Goal: Book appointment/travel/reservation

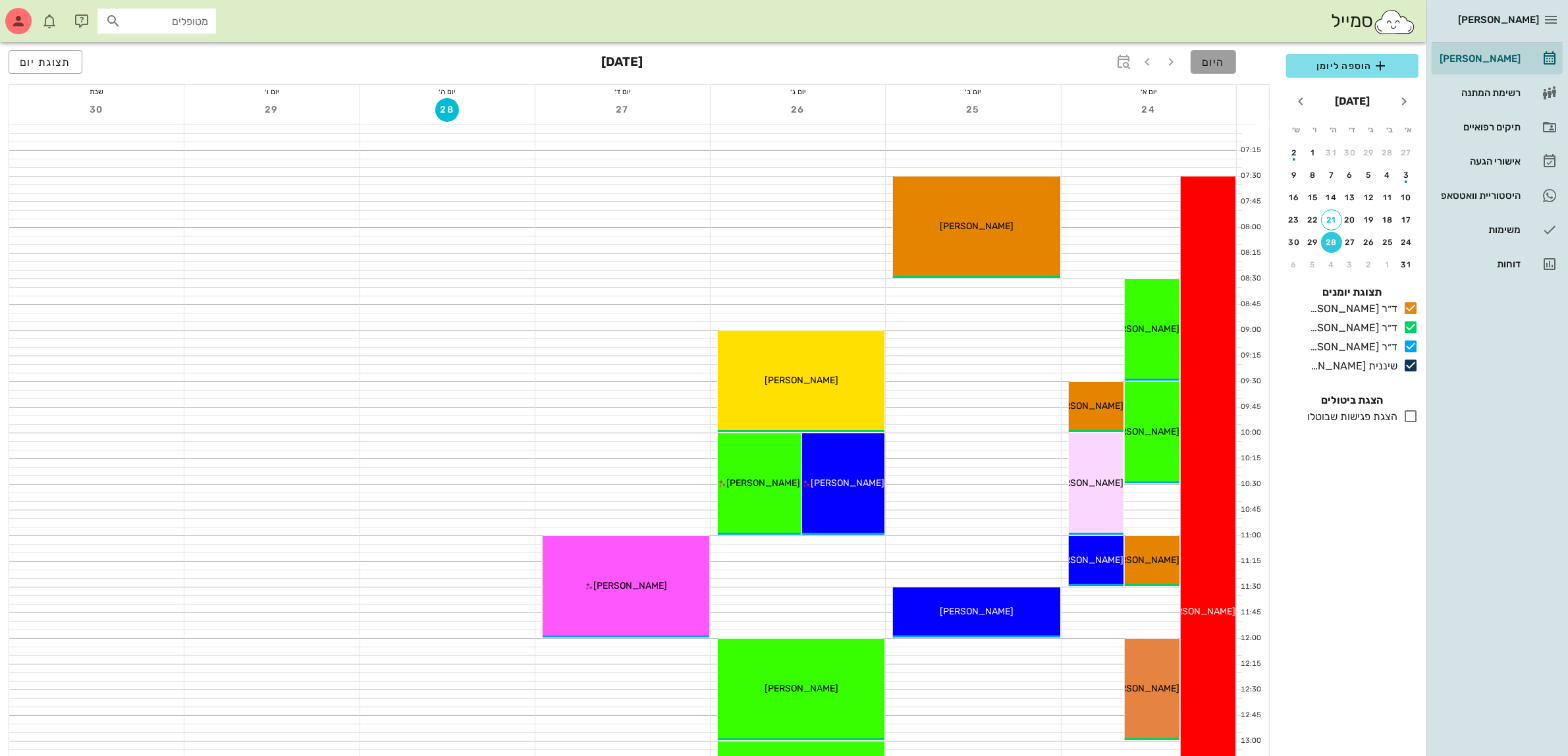
click at [1221, 61] on span "היום" at bounding box center [1213, 62] width 23 height 13
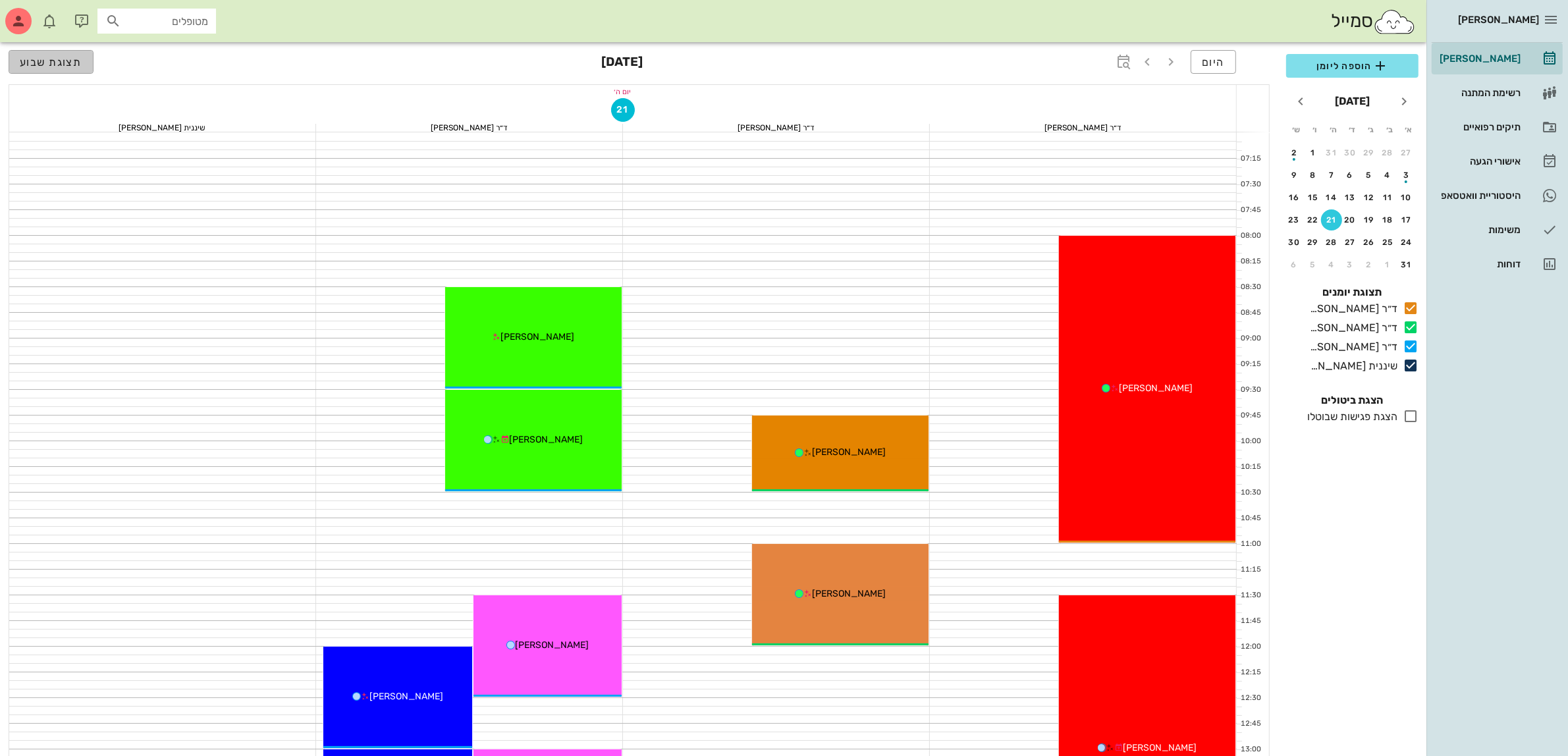
click at [54, 57] on span "תצוגת שבוע" at bounding box center [50, 62] width 62 height 13
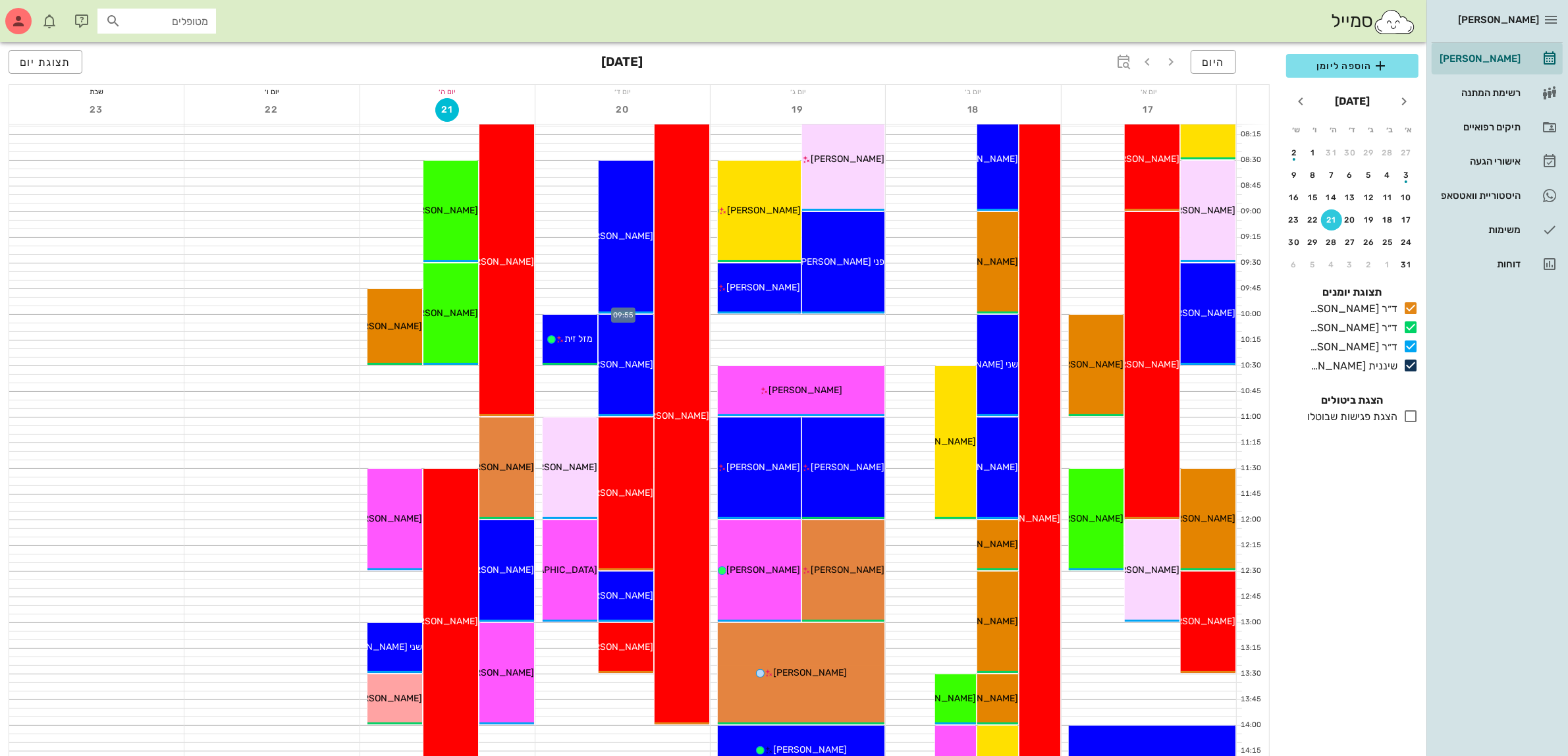
scroll to position [83, 0]
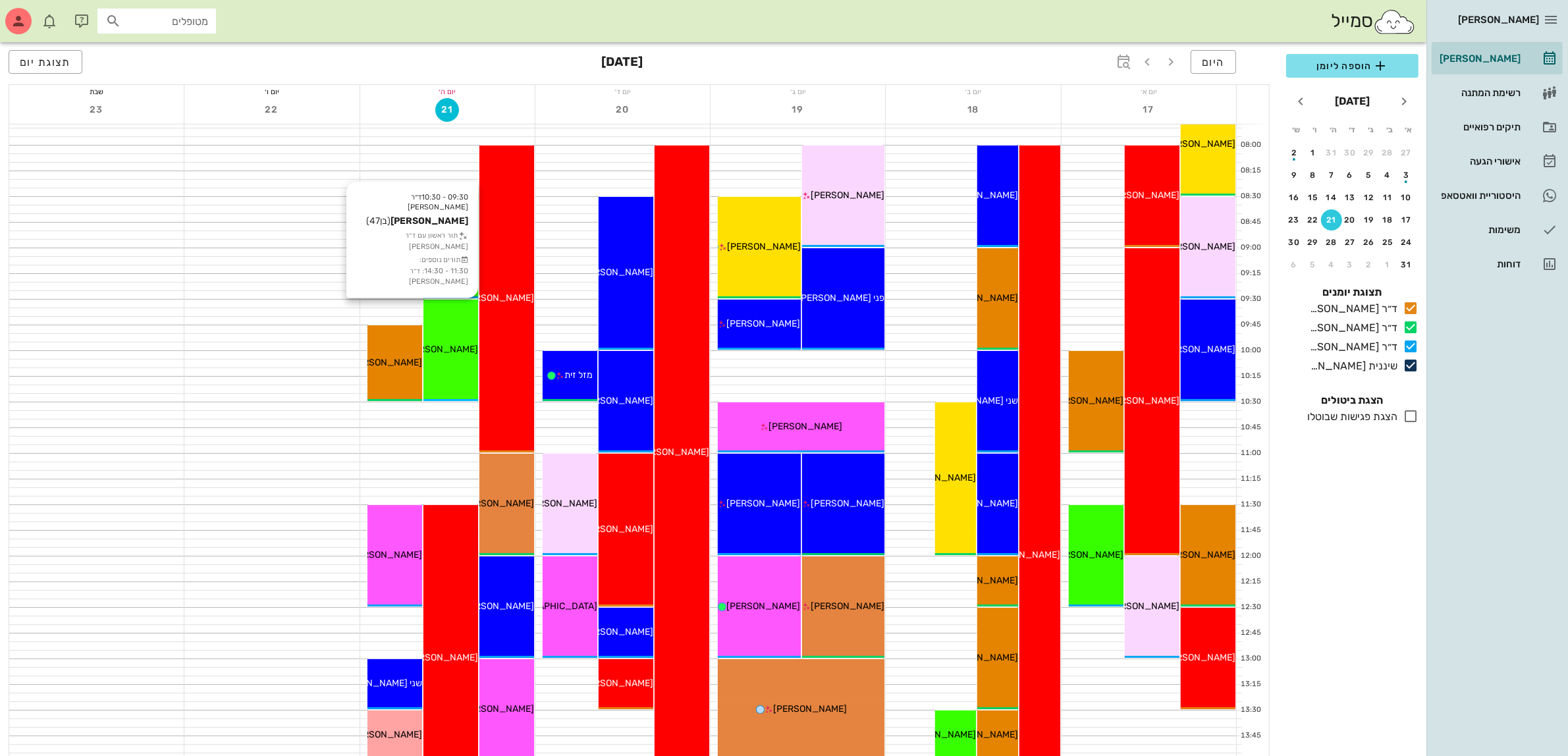
click at [440, 339] on div "09:30 - 10:30 ד״ר [PERSON_NAME] [PERSON_NAME] (בן 47 ) תור ראשון עם ד״ר [PERSON…" at bounding box center [450, 350] width 55 height 101
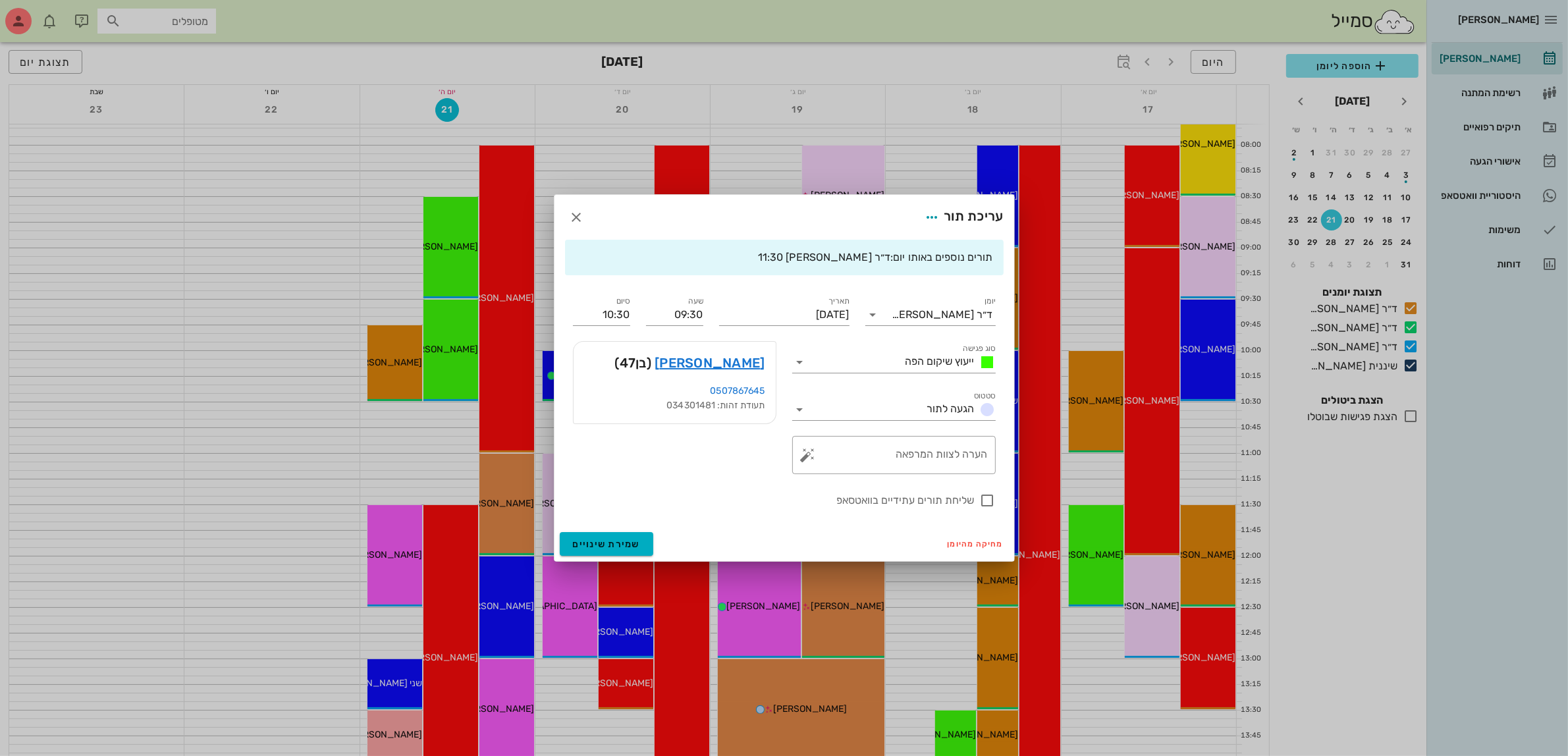
click at [412, 393] on div at bounding box center [784, 378] width 1568 height 756
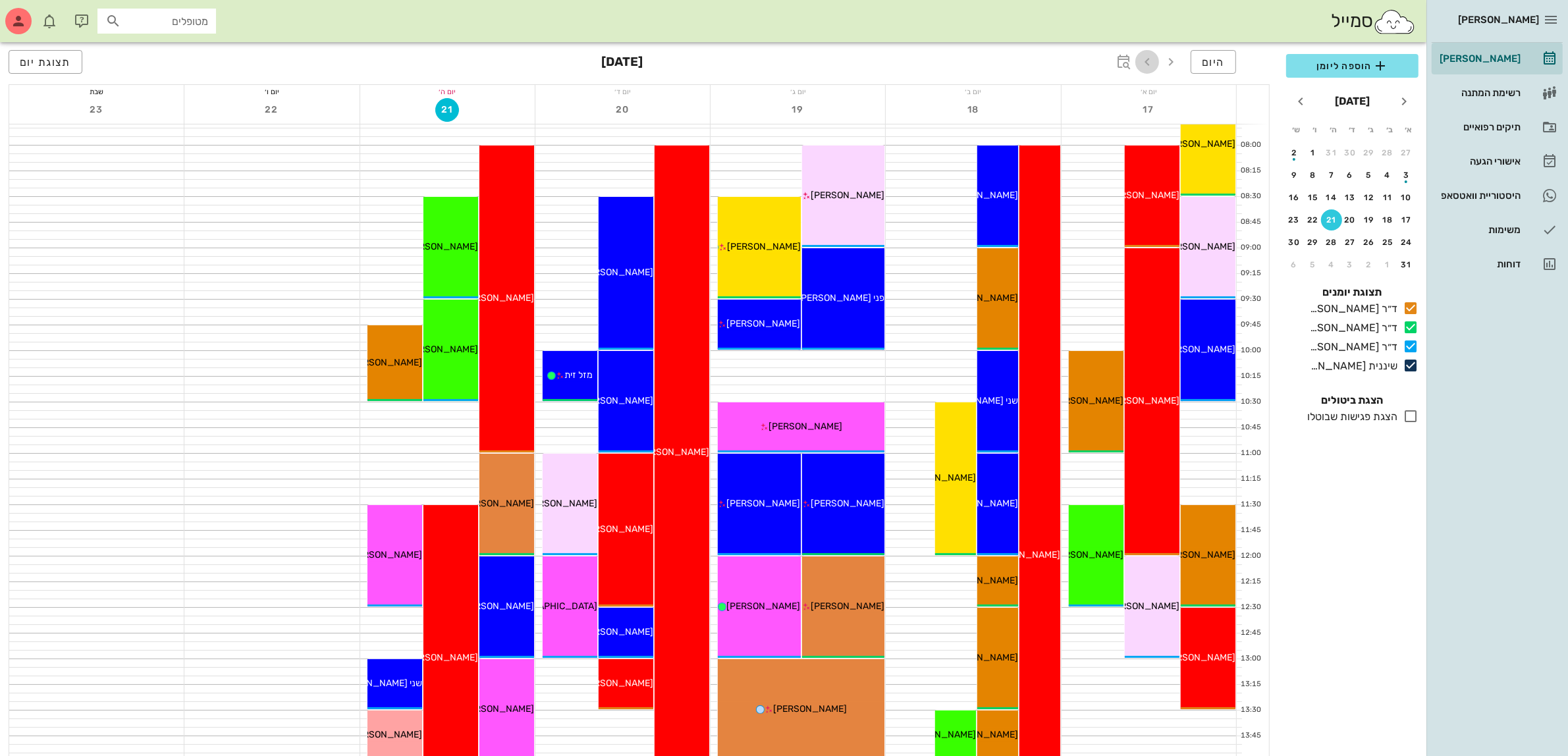
click at [1146, 61] on icon "button" at bounding box center [1147, 62] width 16 height 16
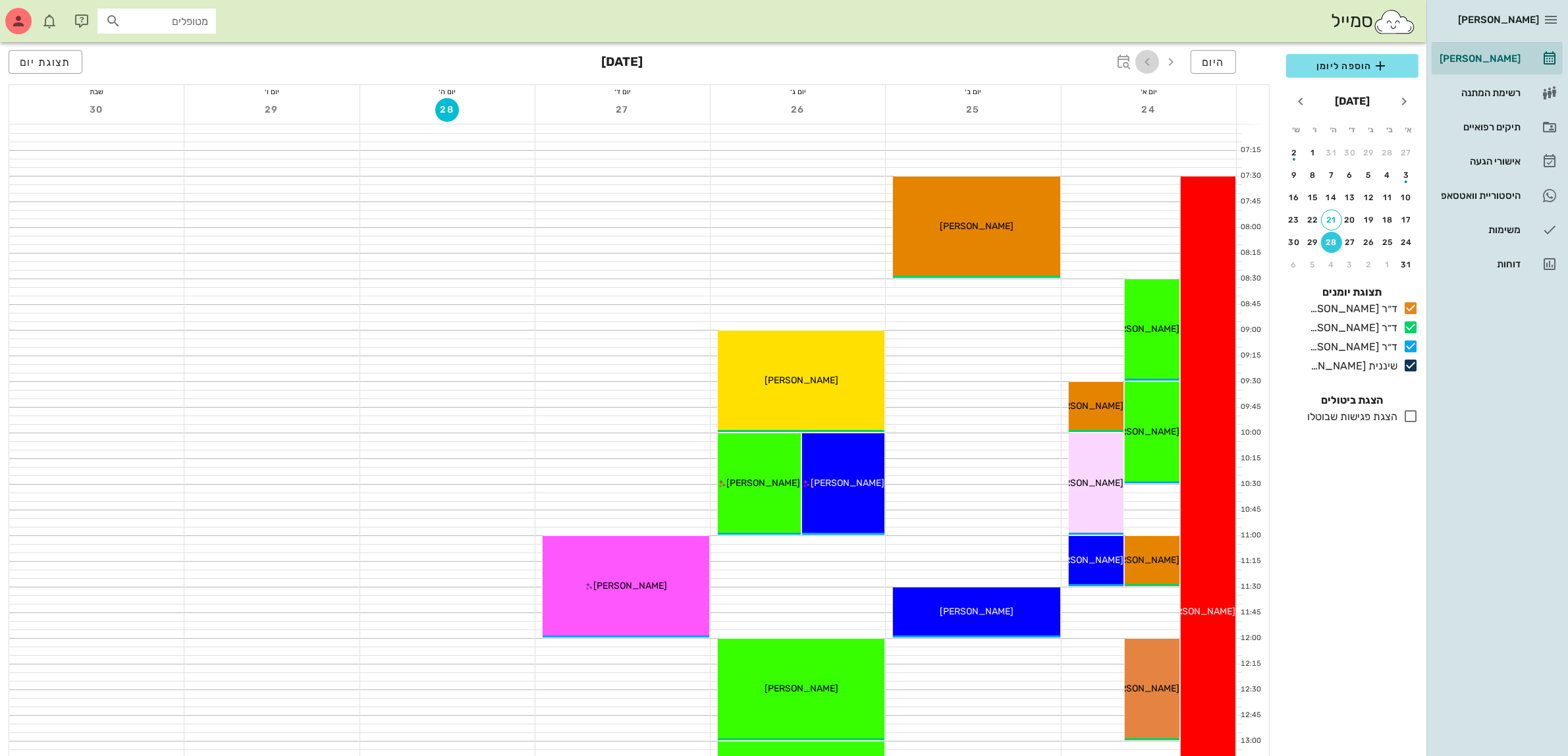
click at [1146, 64] on icon "button" at bounding box center [1147, 62] width 16 height 16
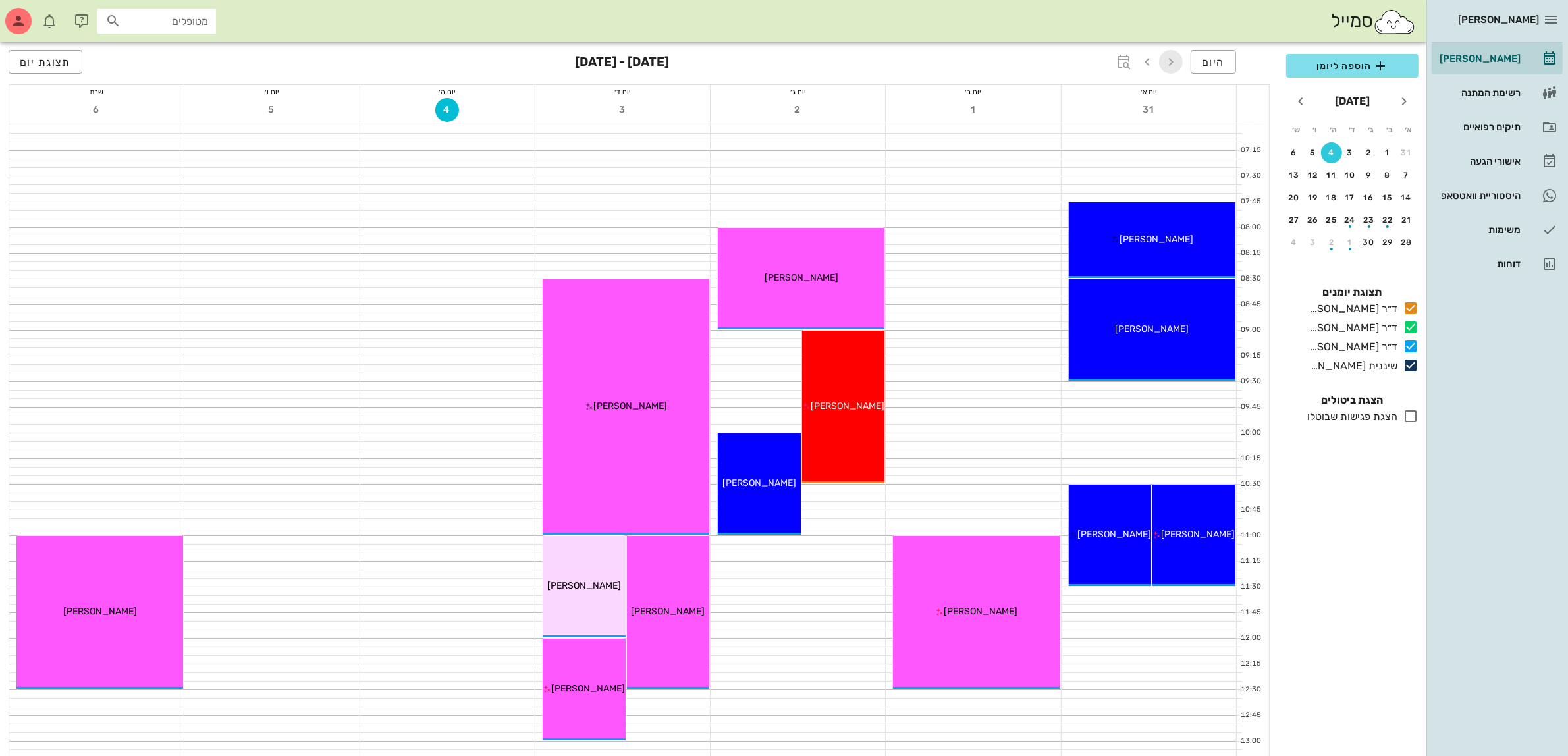
click at [1173, 62] on icon "button" at bounding box center [1170, 62] width 16 height 16
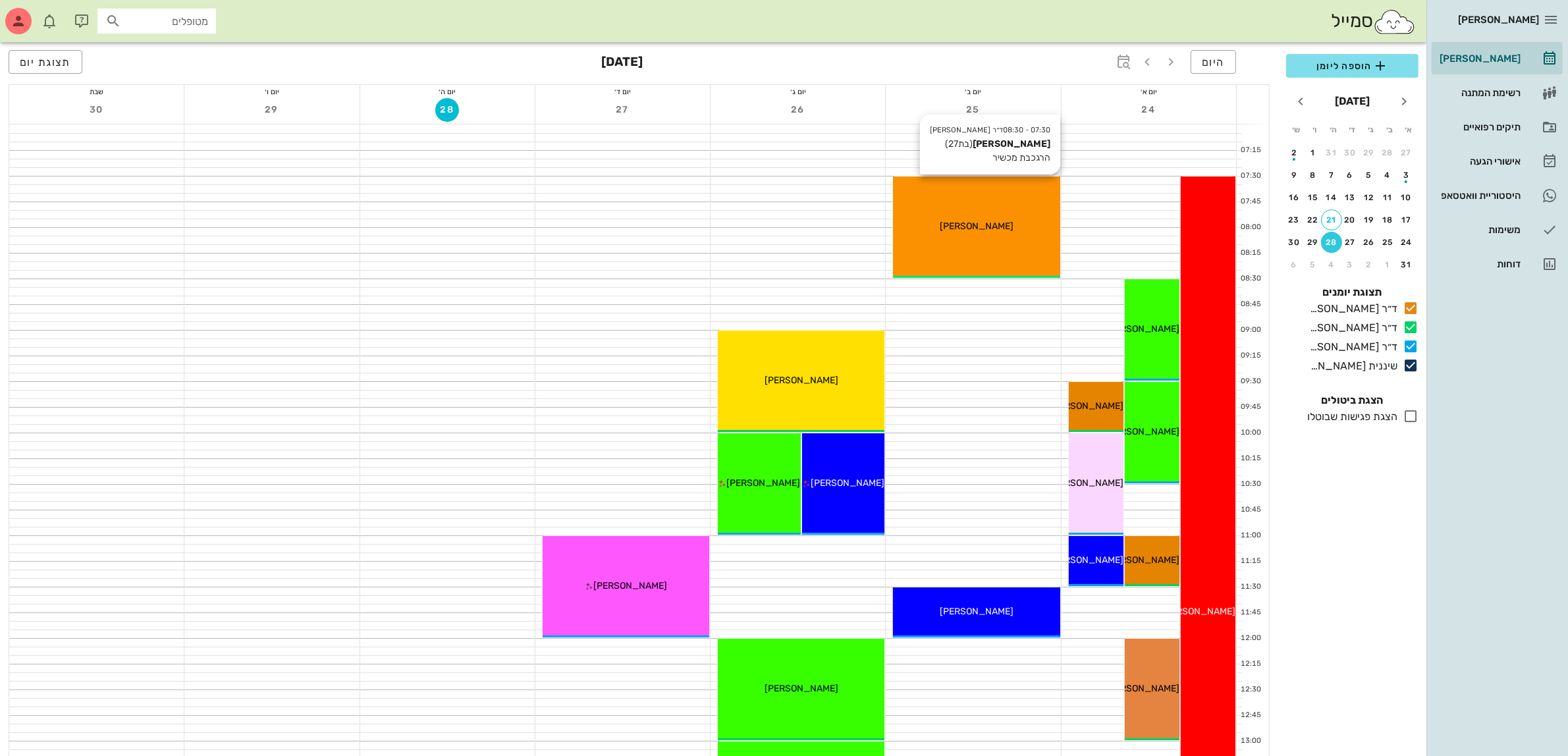
click at [980, 213] on div "07:30 - 08:30 ד״ר [PERSON_NAME] [PERSON_NAME] (בת 27 ) הרגכבת מכשיר [PERSON_NAM…" at bounding box center [976, 227] width 167 height 101
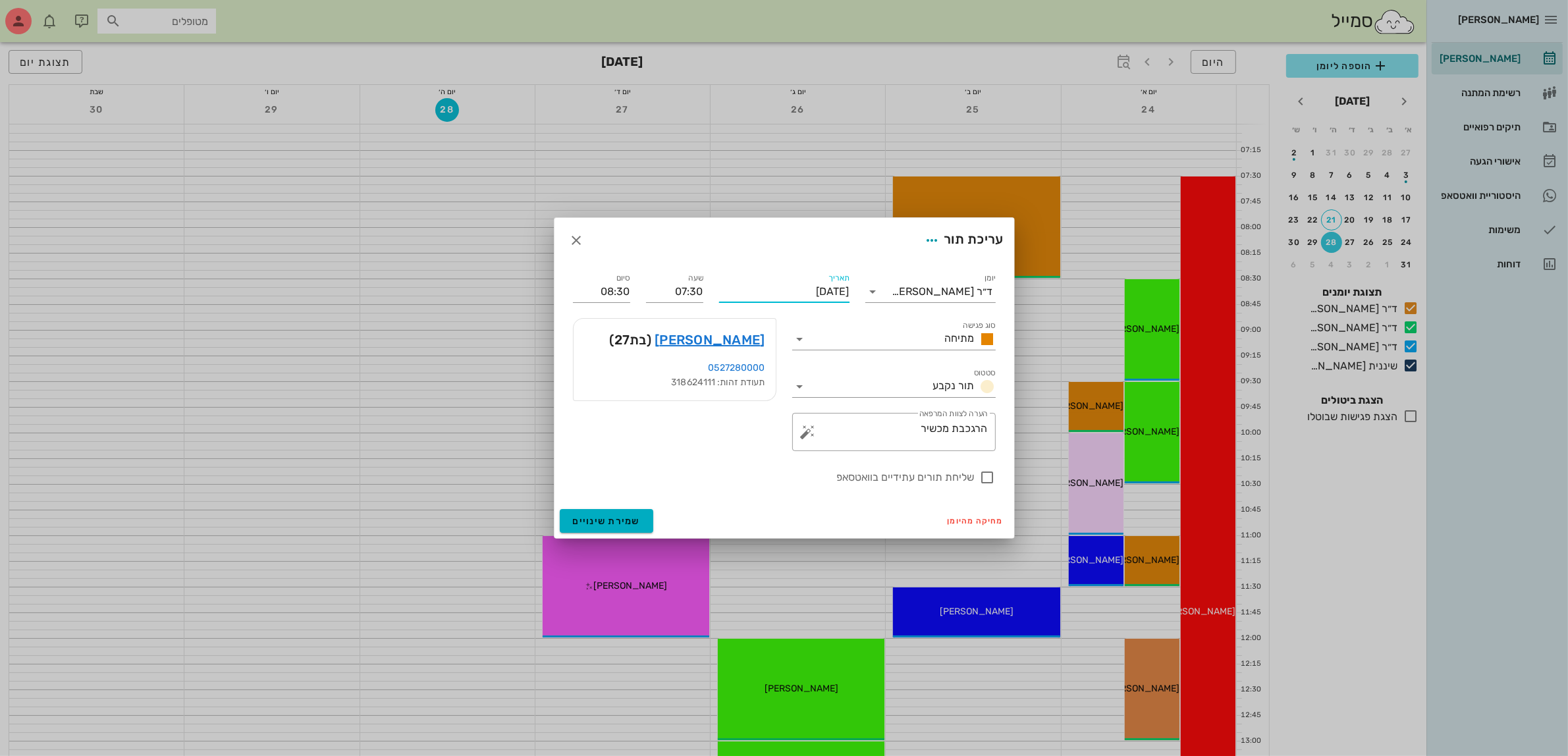
click at [801, 285] on input "[DATE]" at bounding box center [784, 292] width 130 height 21
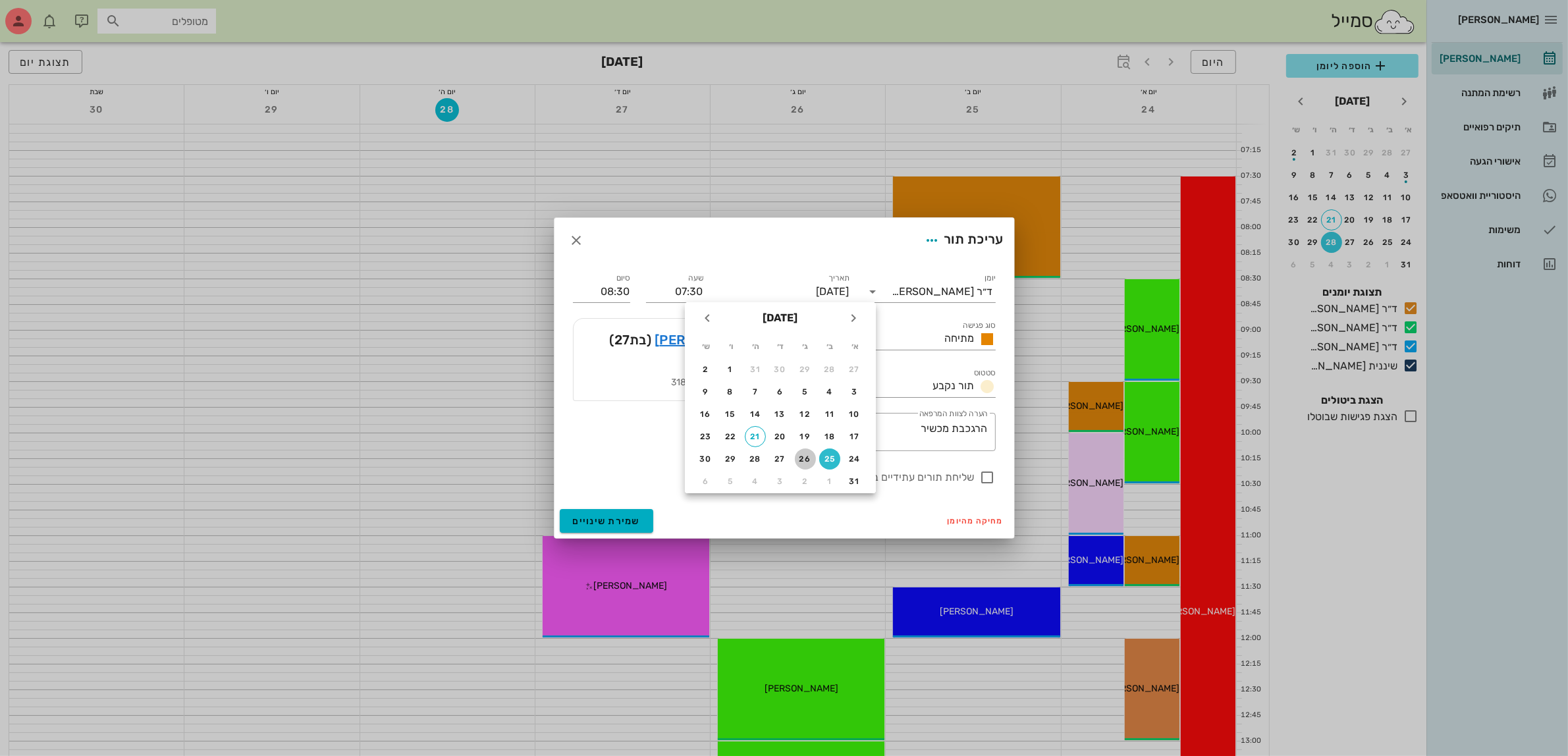
click at [795, 455] on div "26" at bounding box center [805, 458] width 21 height 9
type input "[DATE]"
click at [688, 291] on input "07:30" at bounding box center [674, 292] width 57 height 21
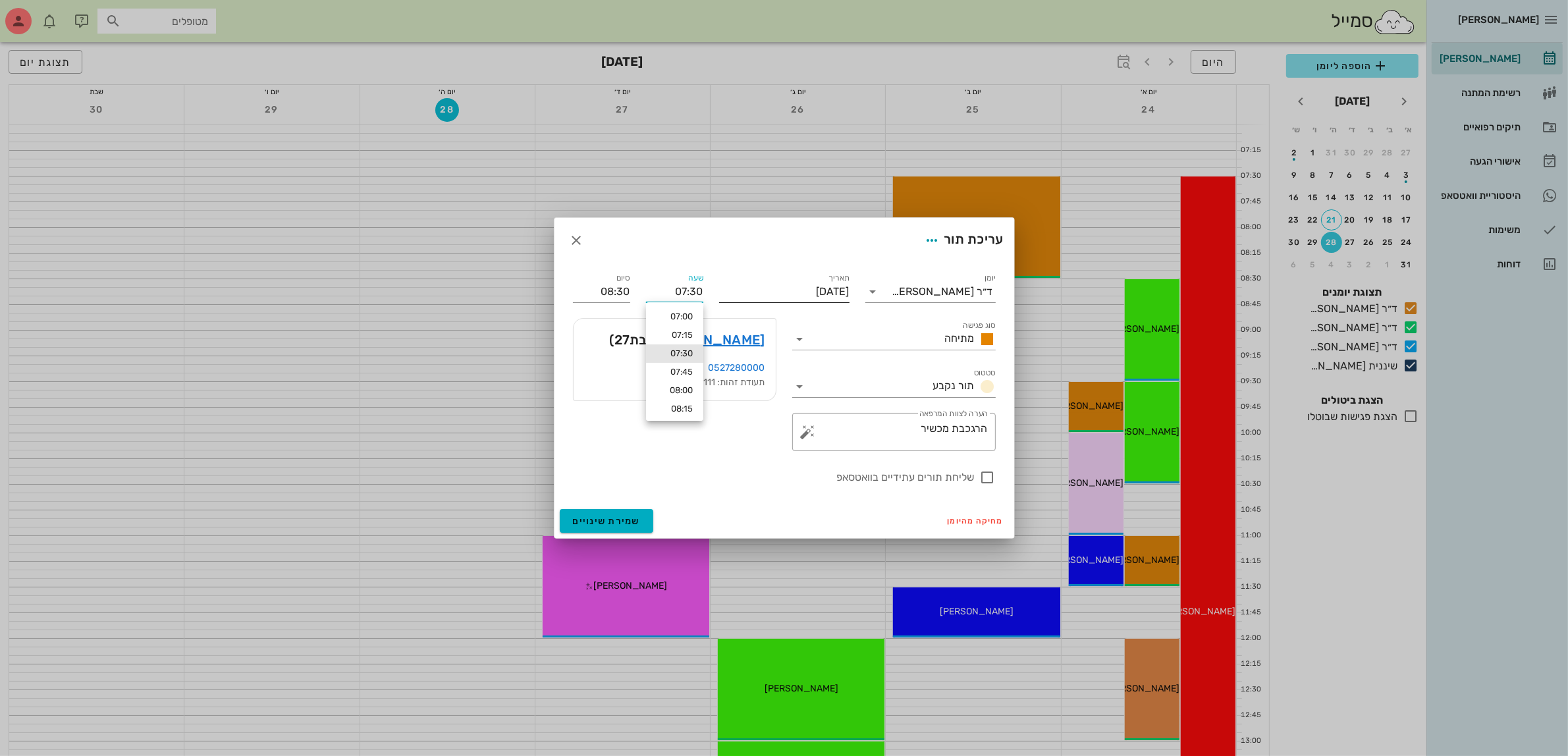
drag, startPoint x: 670, startPoint y: 289, endPoint x: 758, endPoint y: 288, distance: 88.0
click at [758, 288] on div "יומן ד״ר [PERSON_NAME] סוג פגישה מתיחה סטטוס תור נקבע תאריך [DATE] שעה 07:30 סי…" at bounding box center [784, 378] width 438 height 231
type input "11:00"
type input "12:00"
click at [631, 286] on div "סיום 12:00" at bounding box center [601, 286] width 73 height 47
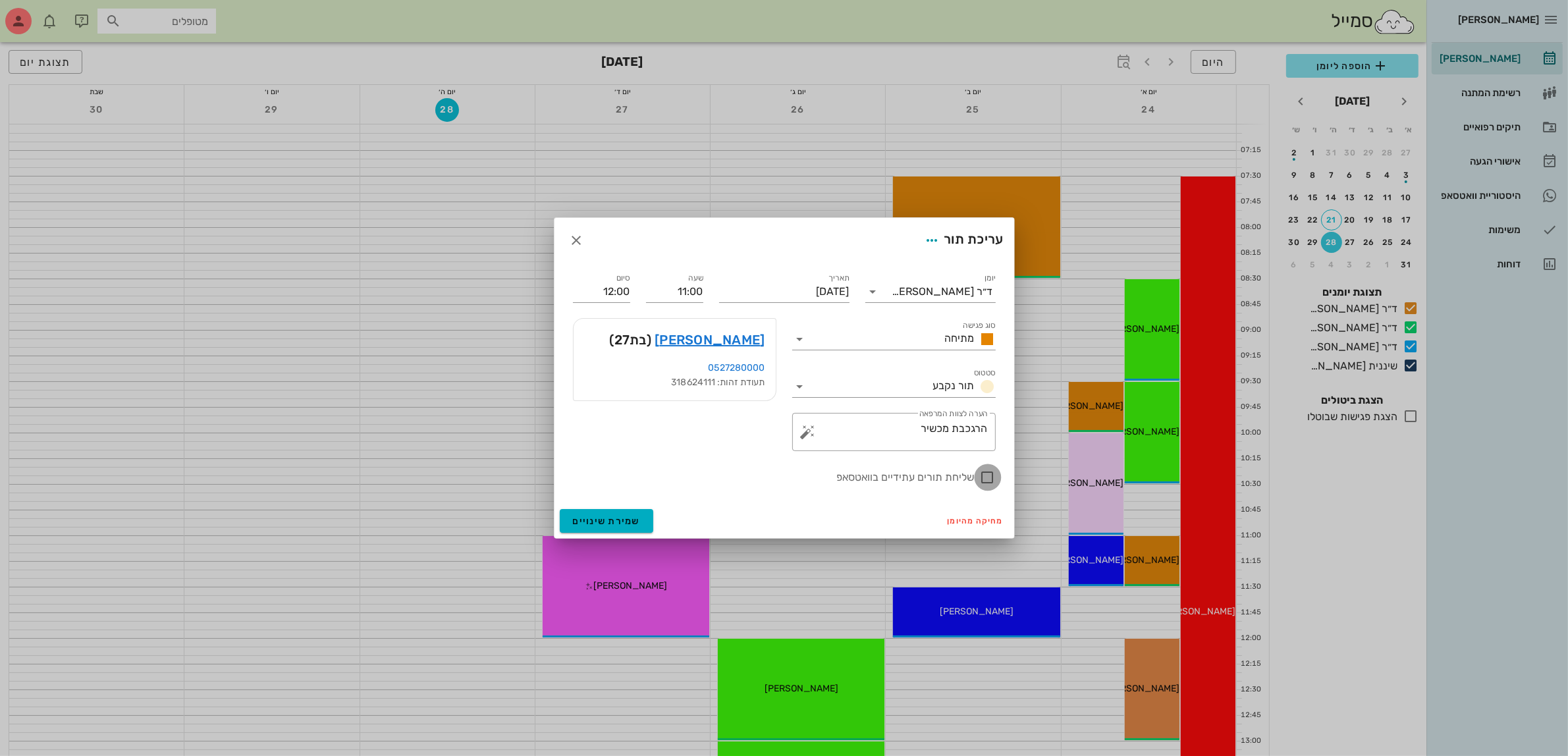
click at [982, 478] on div at bounding box center [988, 477] width 23 height 23
checkbox input "true"
click at [970, 434] on textarea "הרגכבת מכשיר" at bounding box center [899, 435] width 177 height 32
type textarea "הרכבת מכשיר"
click at [929, 341] on input "סוג פגישה" at bounding box center [875, 339] width 129 height 21
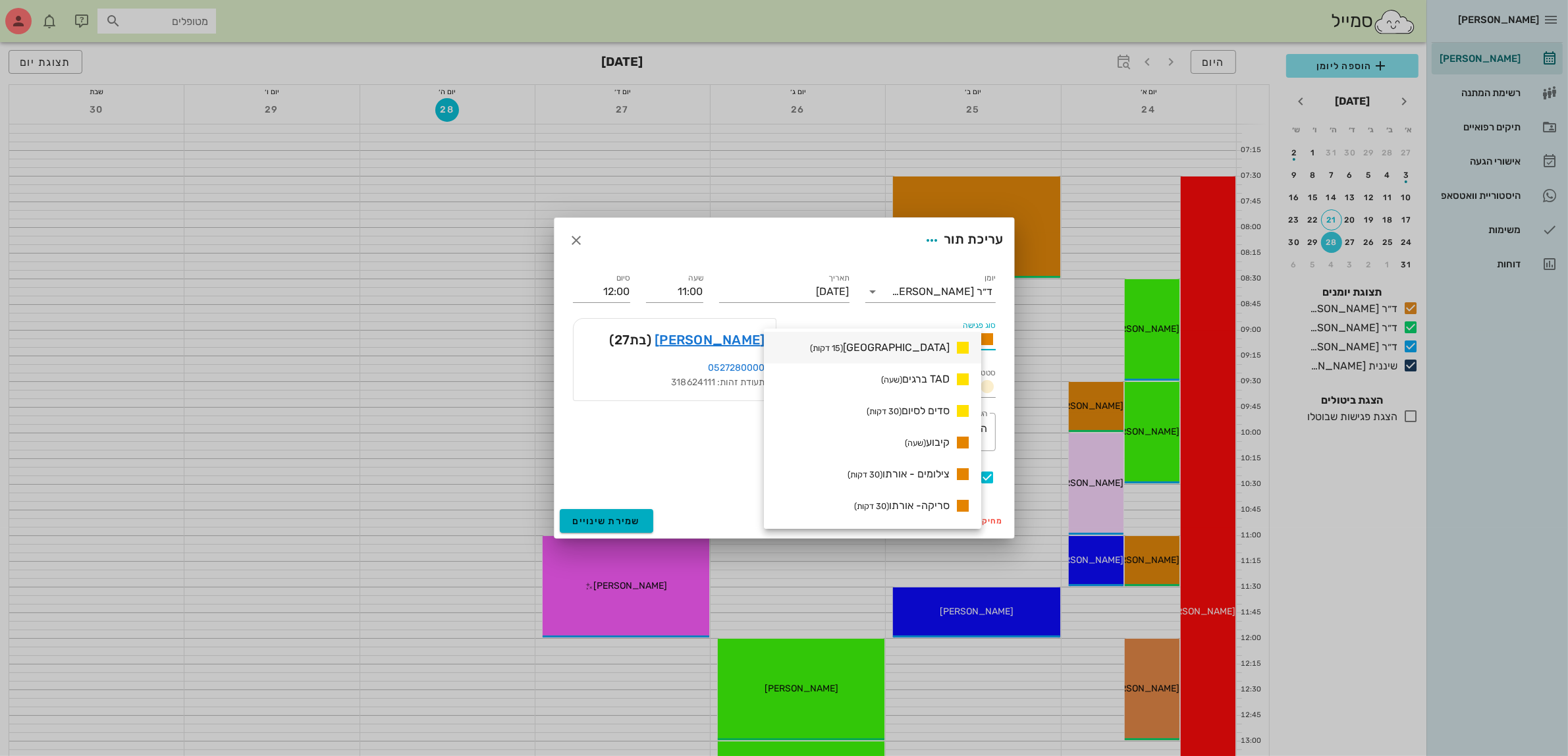
scroll to position [1070, 0]
click at [942, 509] on span "הרכבת מכשיר (שעה)" at bounding box center [907, 512] width 83 height 13
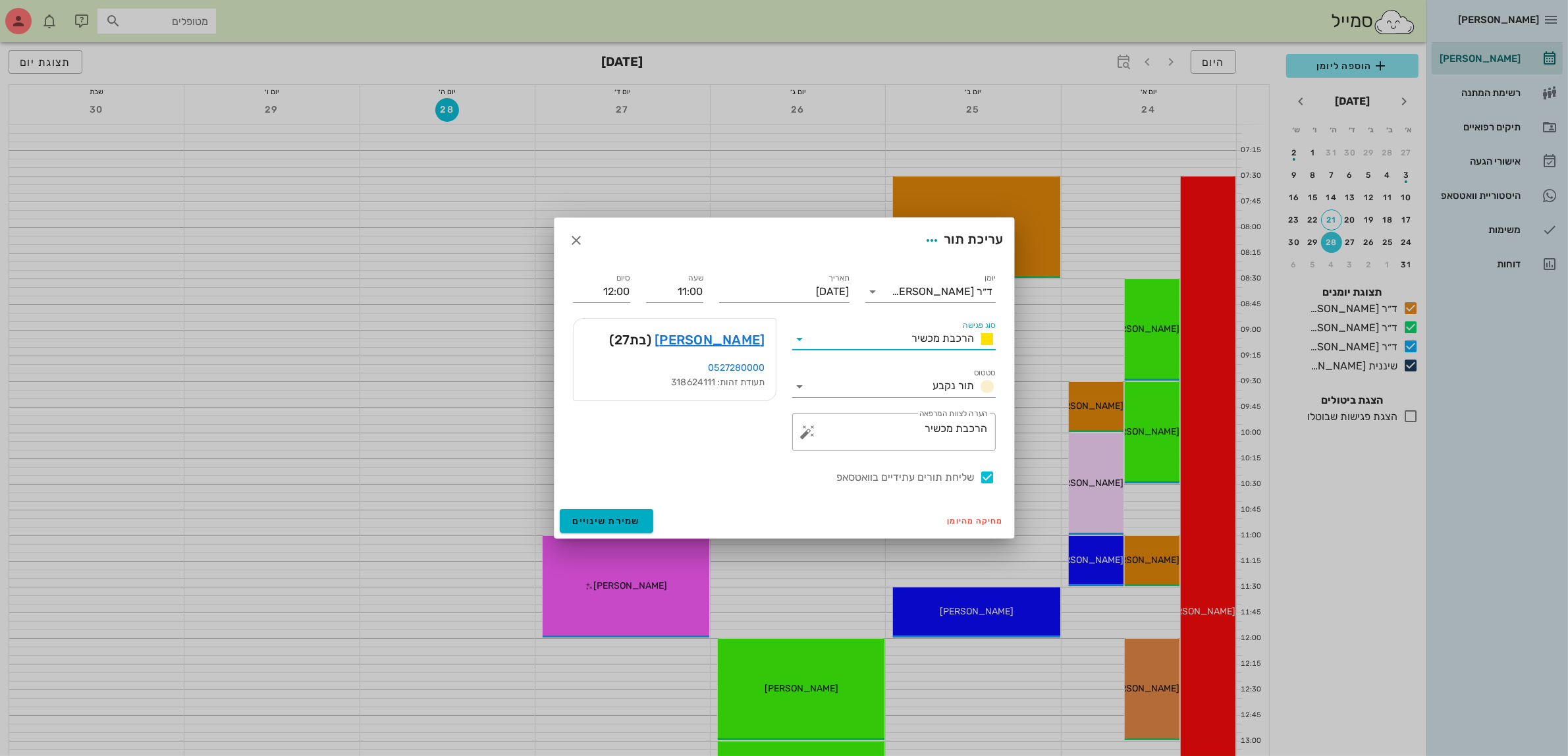
scroll to position [0, 0]
click at [598, 522] on span "שמירת שינויים" at bounding box center [607, 521] width 68 height 11
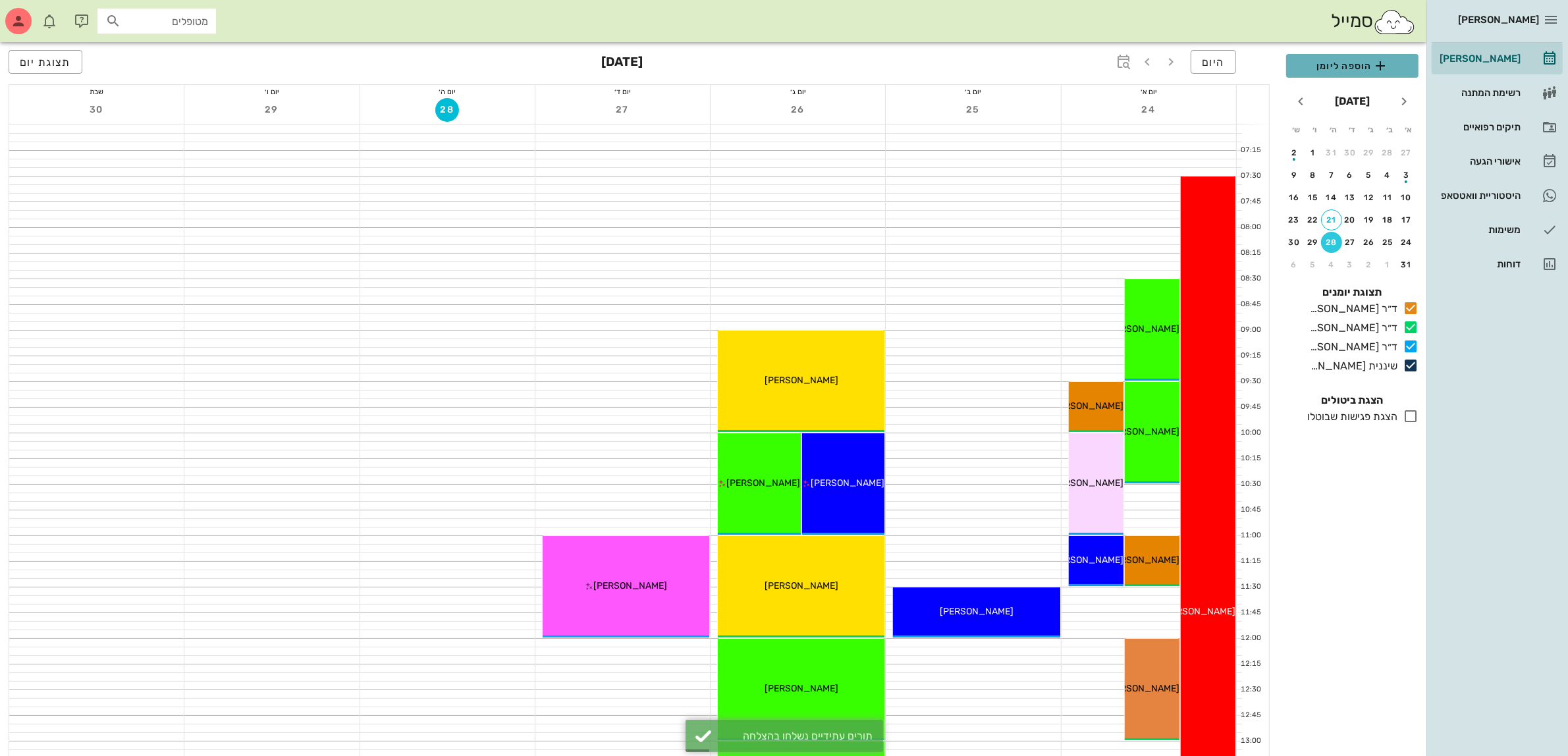
click at [1338, 66] on span "הוספה ליומן" at bounding box center [1352, 65] width 111 height 16
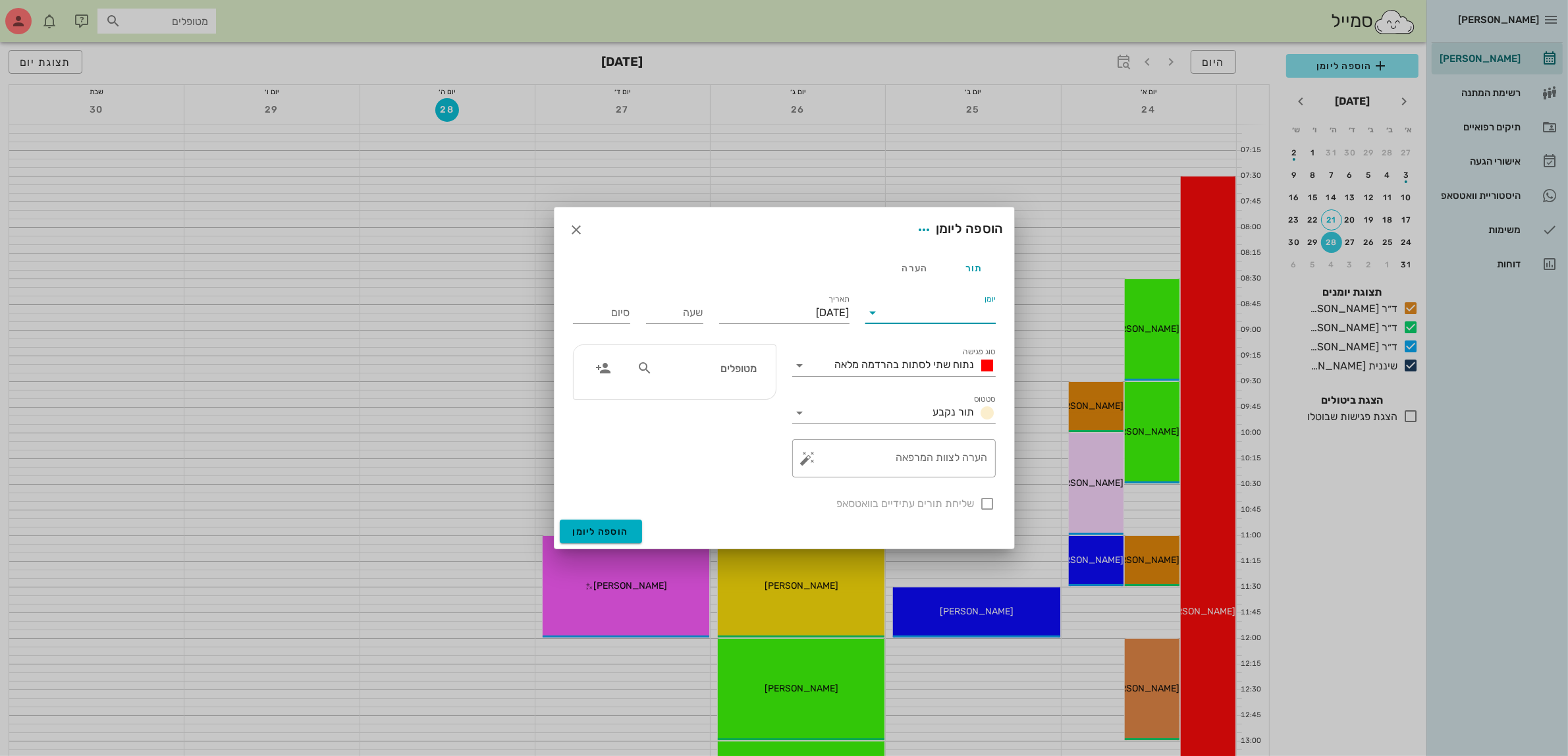
click at [907, 310] on input "יומן" at bounding box center [940, 313] width 112 height 21
click at [914, 383] on div "ד״ר [PERSON_NAME]" at bounding box center [934, 386] width 117 height 13
click at [930, 303] on div "ד״ר [PERSON_NAME]" at bounding box center [940, 313] width 112 height 21
click at [935, 350] on div "ד״ר [PERSON_NAME]" at bounding box center [934, 354] width 117 height 13
click at [929, 364] on span "נתוח שתי לסתות בהרדמה מלאה" at bounding box center [905, 364] width 140 height 13
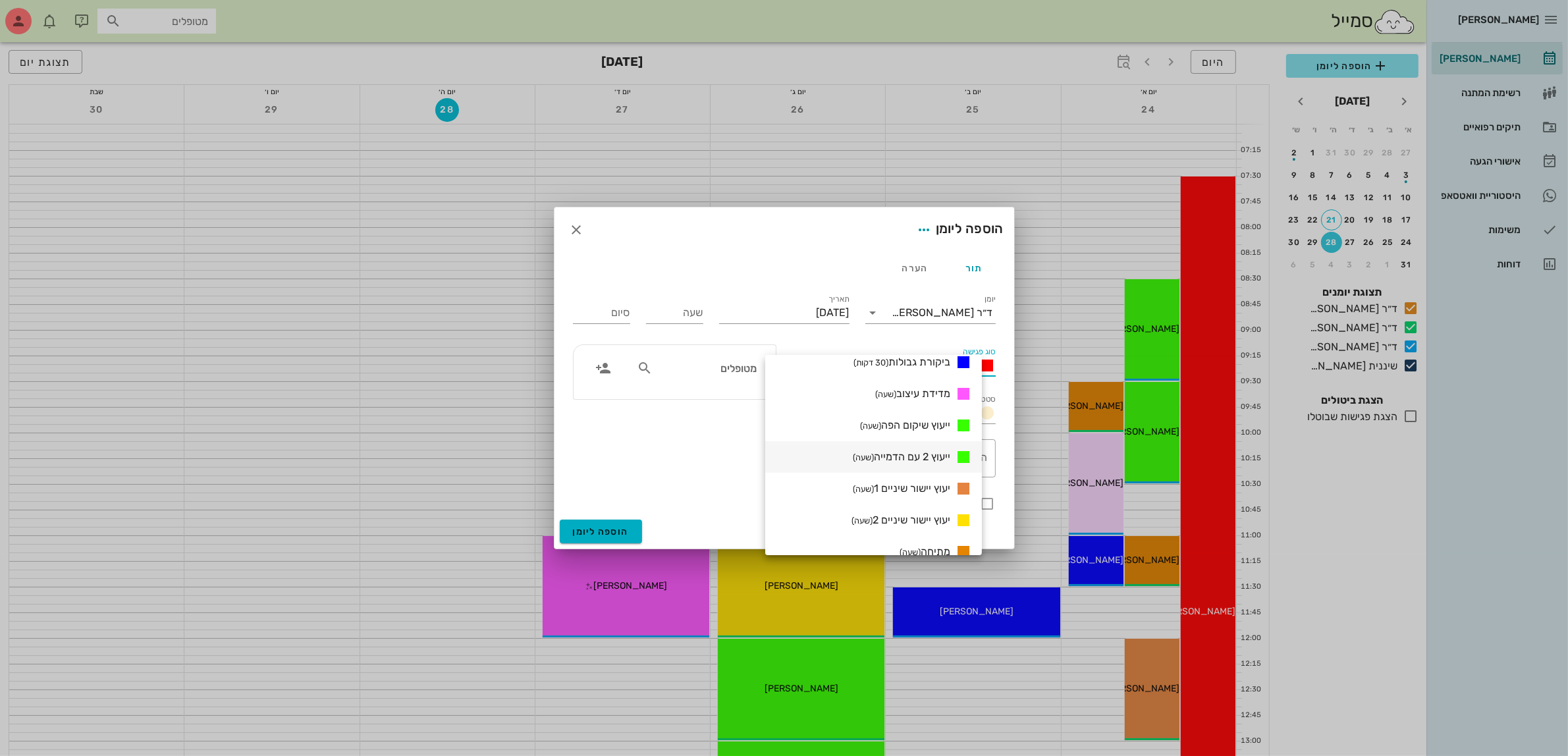
scroll to position [741, 0]
click at [923, 459] on span "יעוץ יישור שיניים 1 (שעה)" at bounding box center [901, 456] width 98 height 13
type input "01:00"
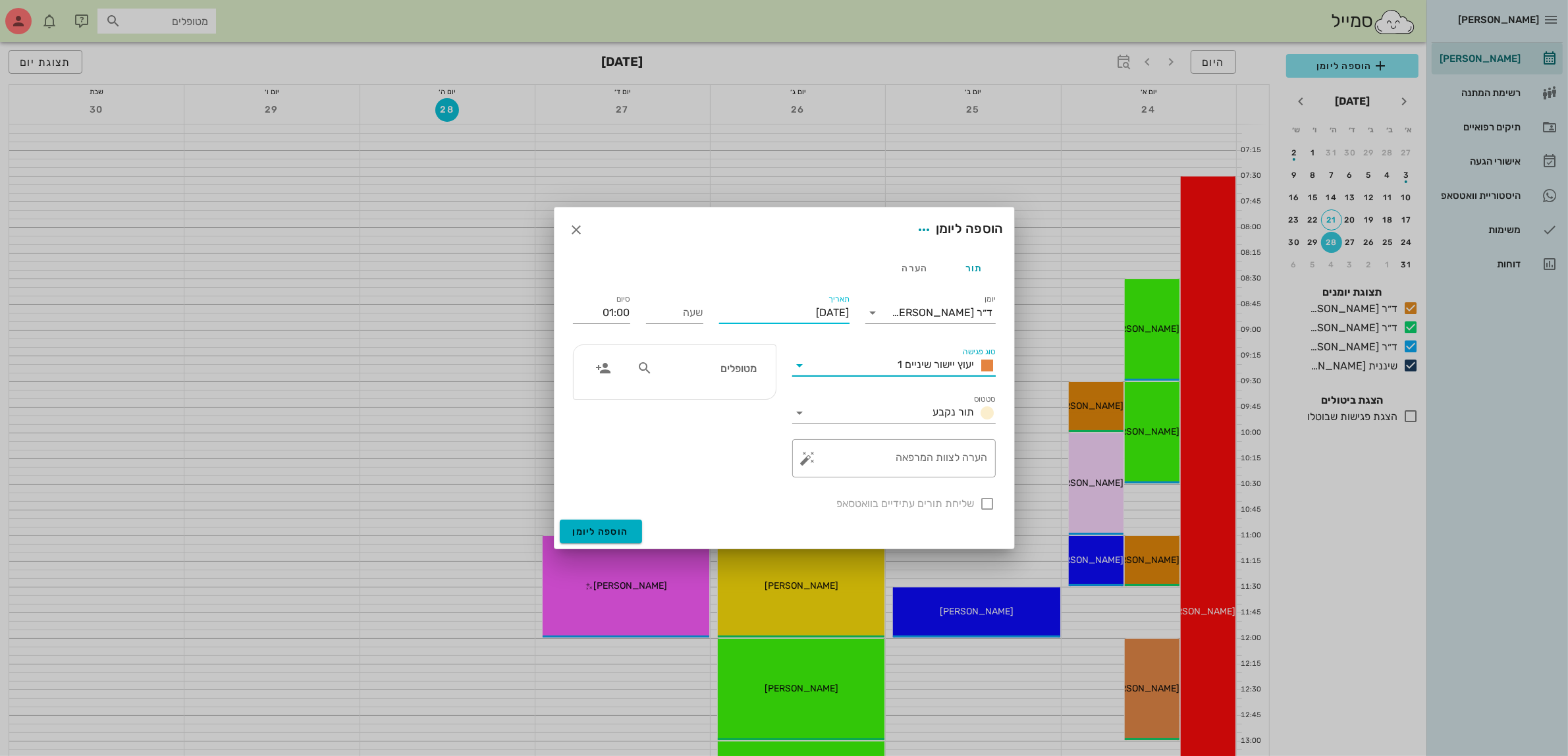
click at [801, 318] on input "[DATE]" at bounding box center [784, 313] width 130 height 21
click at [831, 480] on div "25" at bounding box center [830, 485] width 21 height 9
type input "[DATE]"
click at [680, 315] on input "שעה" at bounding box center [674, 313] width 57 height 21
click at [598, 313] on input "01:00" at bounding box center [601, 313] width 57 height 21
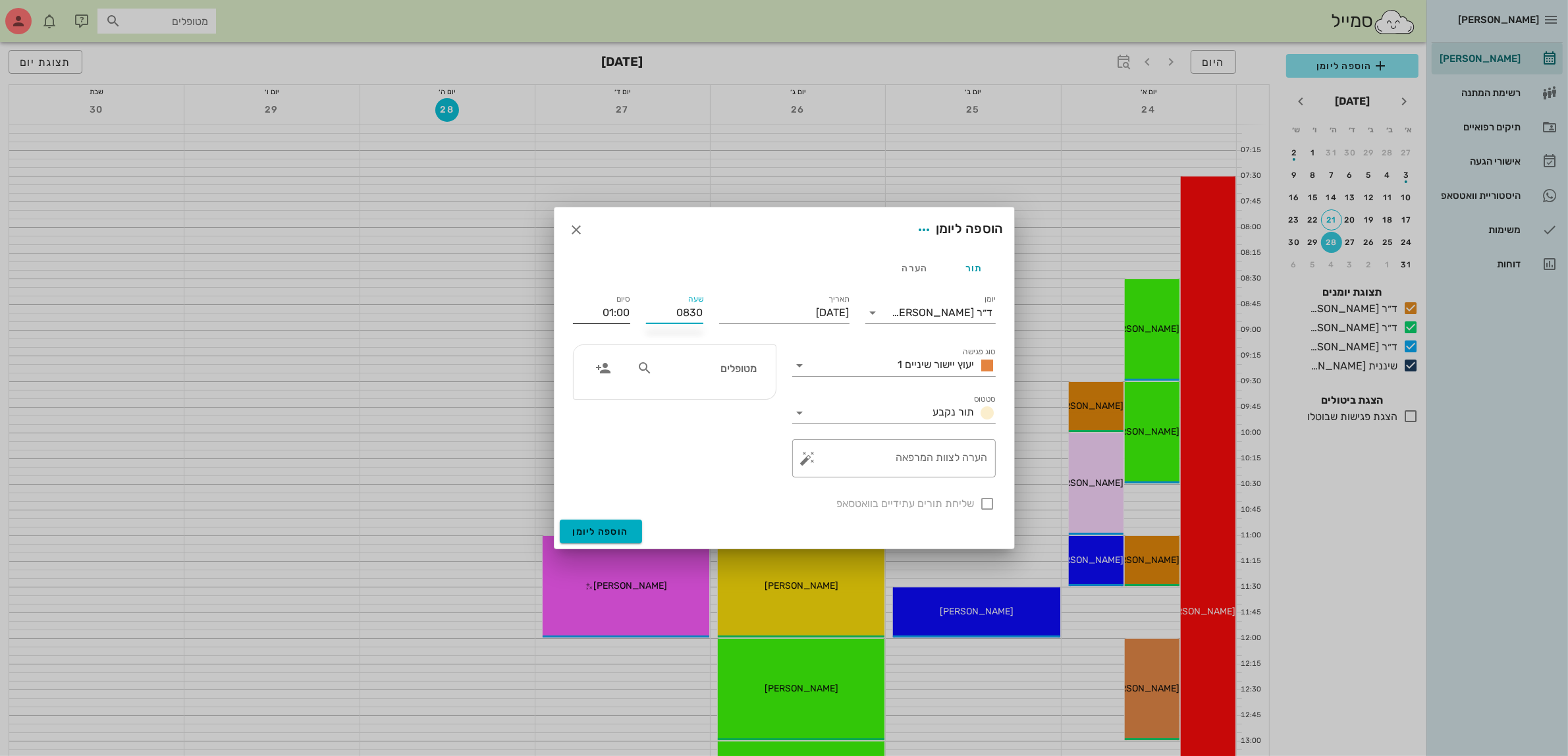
type input "08:30"
type input "09:30"
click at [604, 395] on div "09:30 (שעה)" at bounding box center [566, 398] width 80 height 11
type input "09:30"
click at [719, 370] on input "text" at bounding box center [706, 367] width 101 height 17
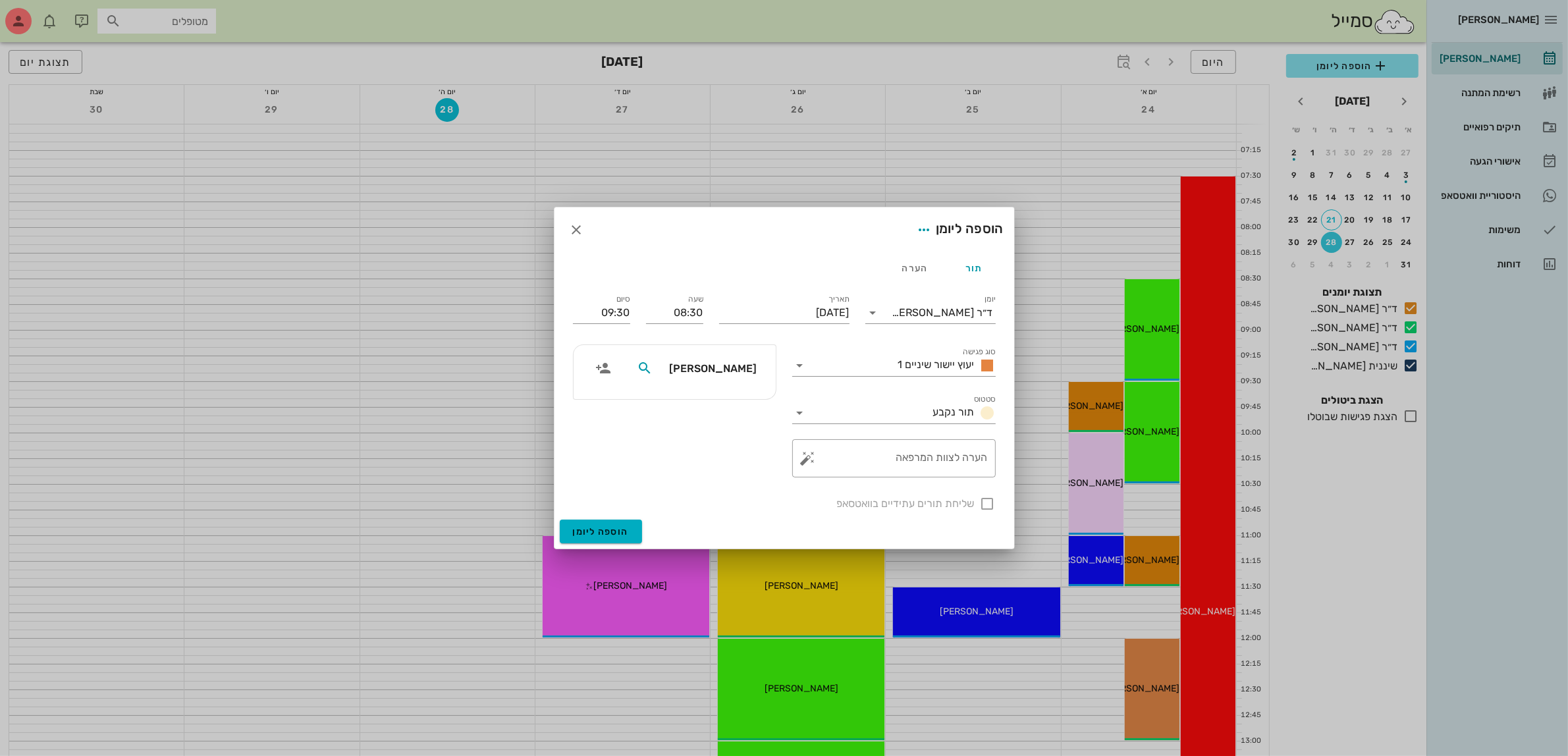
type input "ליא"
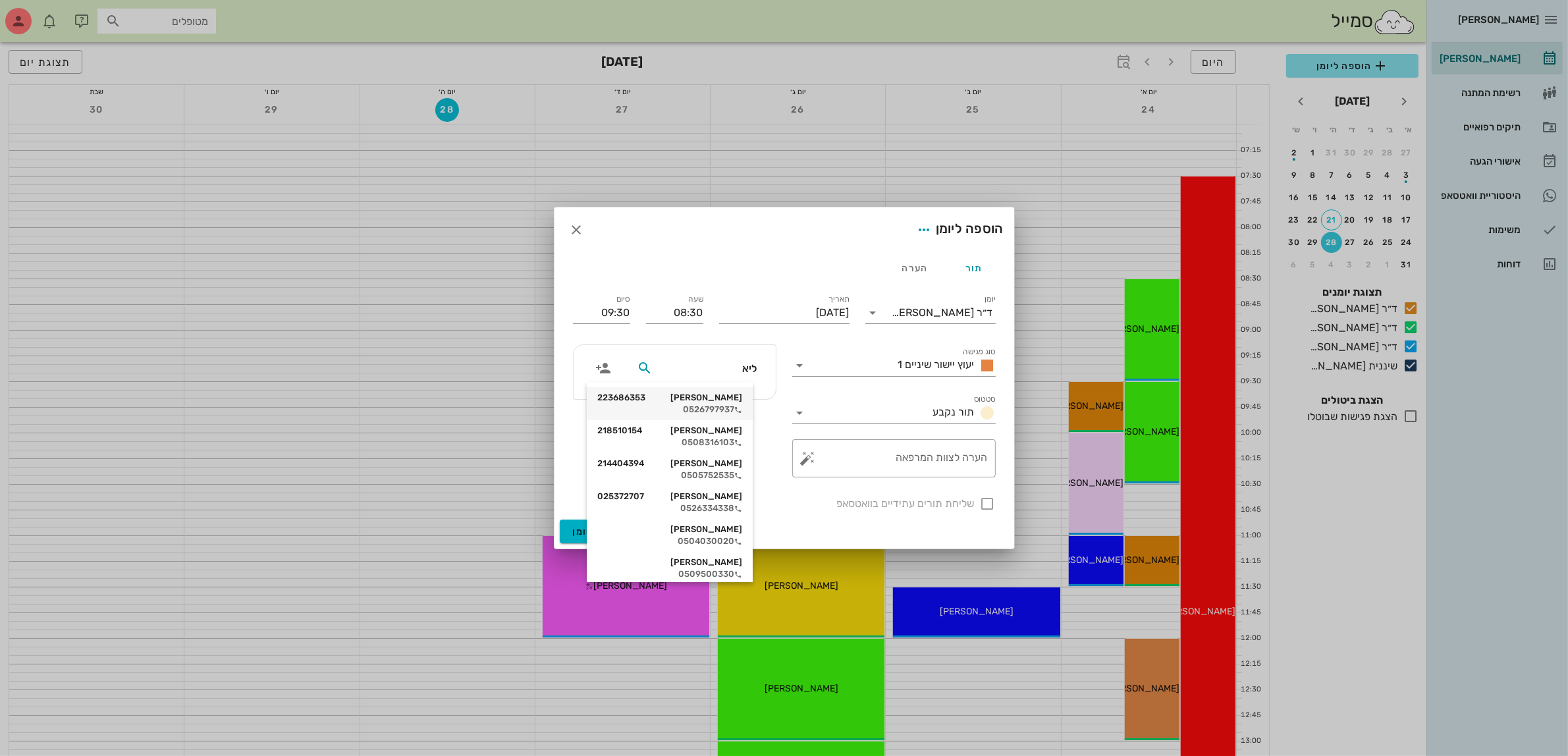
click at [722, 406] on div "0526797937" at bounding box center [670, 410] width 145 height 11
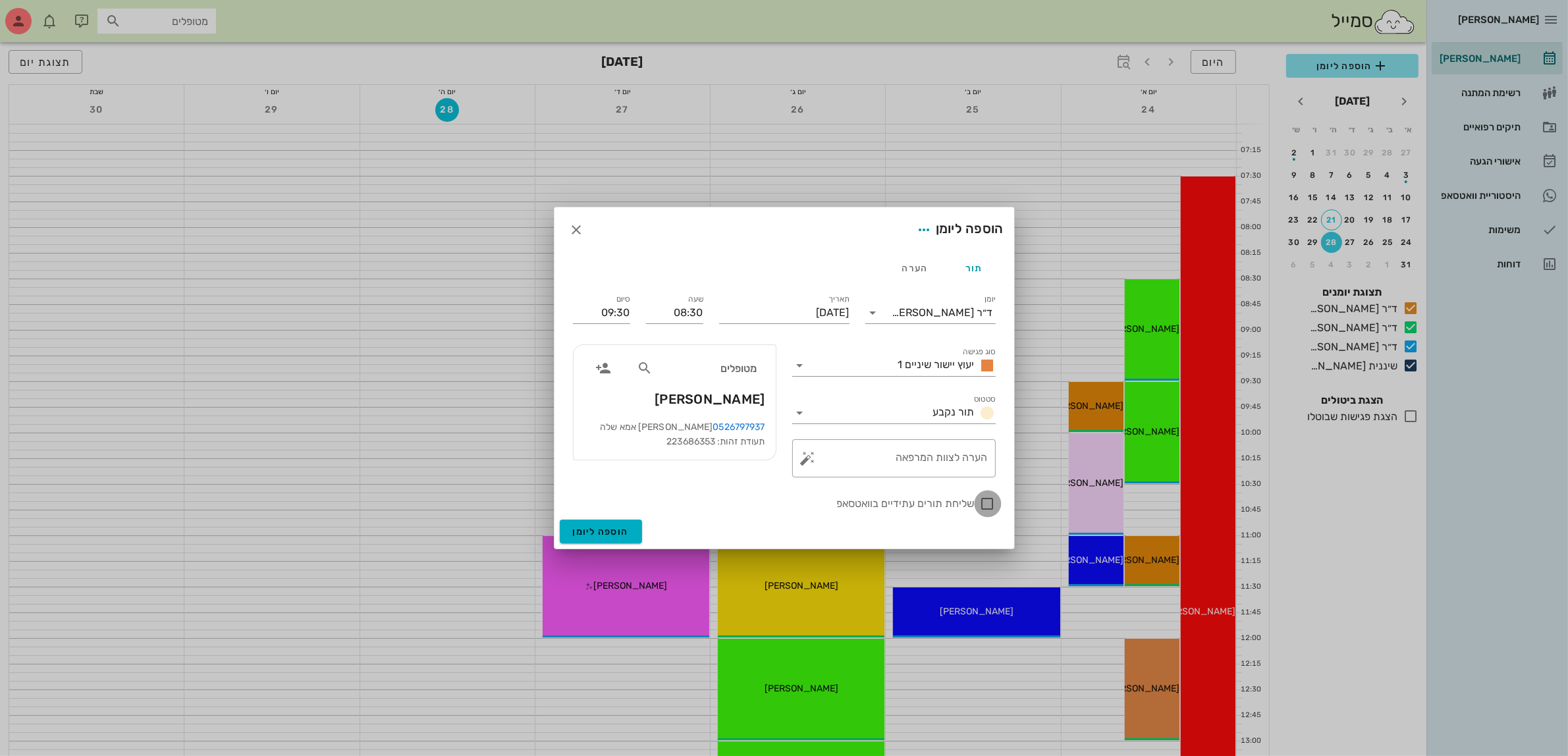
click at [991, 504] on div at bounding box center [988, 503] width 23 height 23
checkbox input "true"
click at [589, 531] on span "הוספה ליומן" at bounding box center [601, 531] width 56 height 11
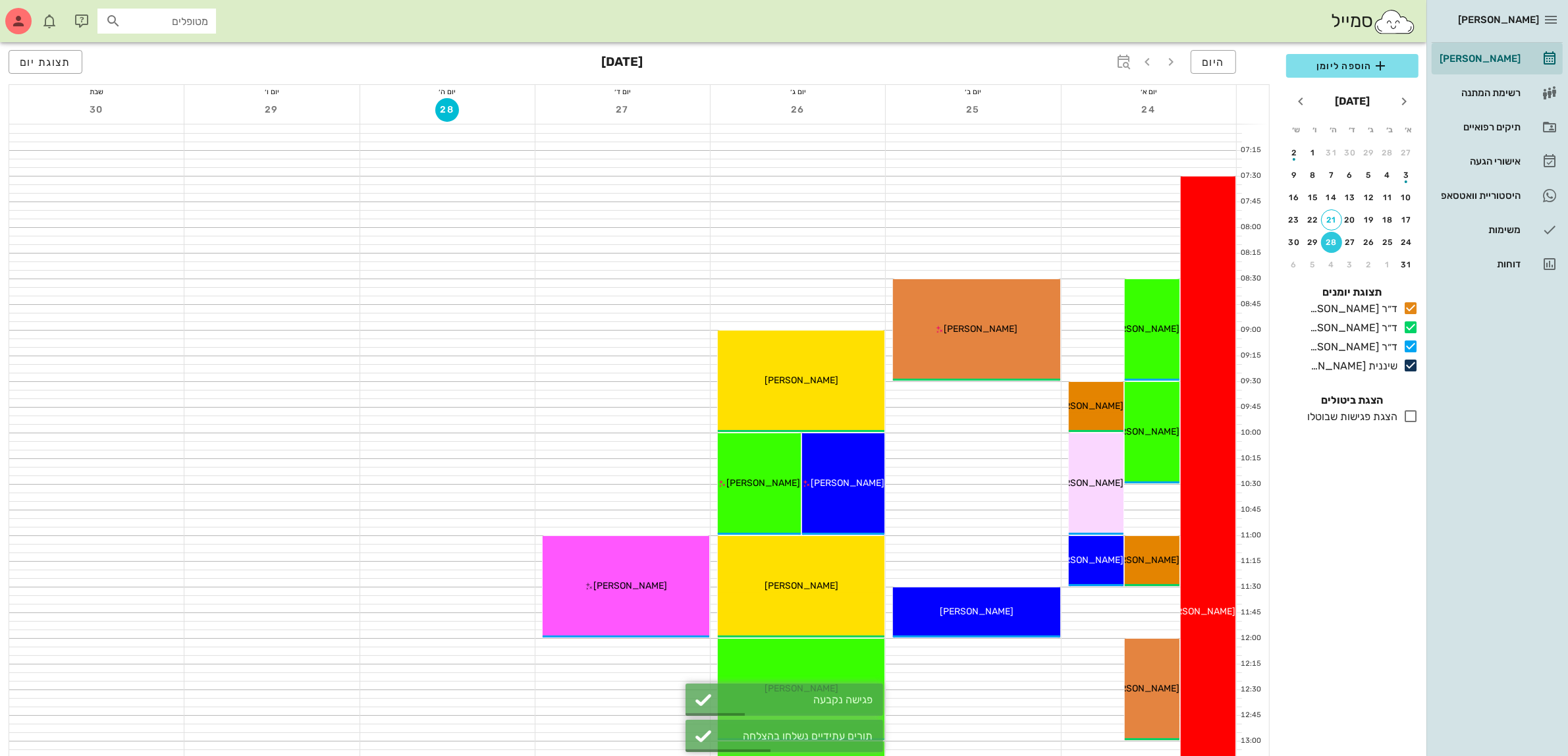
click at [1171, 110] on div "24" at bounding box center [1149, 111] width 174 height 26
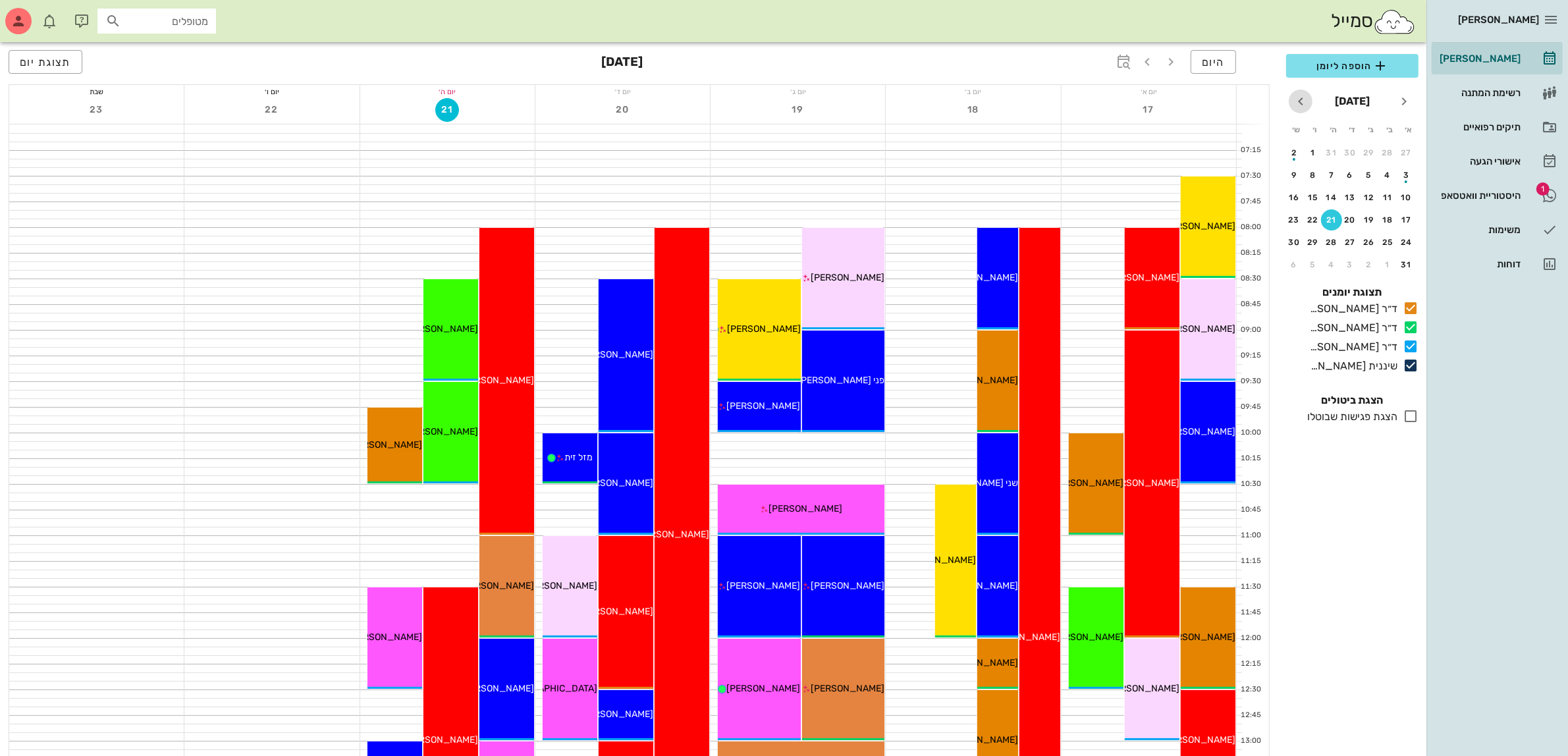
click at [1302, 102] on icon "חודש הבא" at bounding box center [1300, 101] width 16 height 16
click at [1327, 217] on div "25" at bounding box center [1331, 219] width 21 height 9
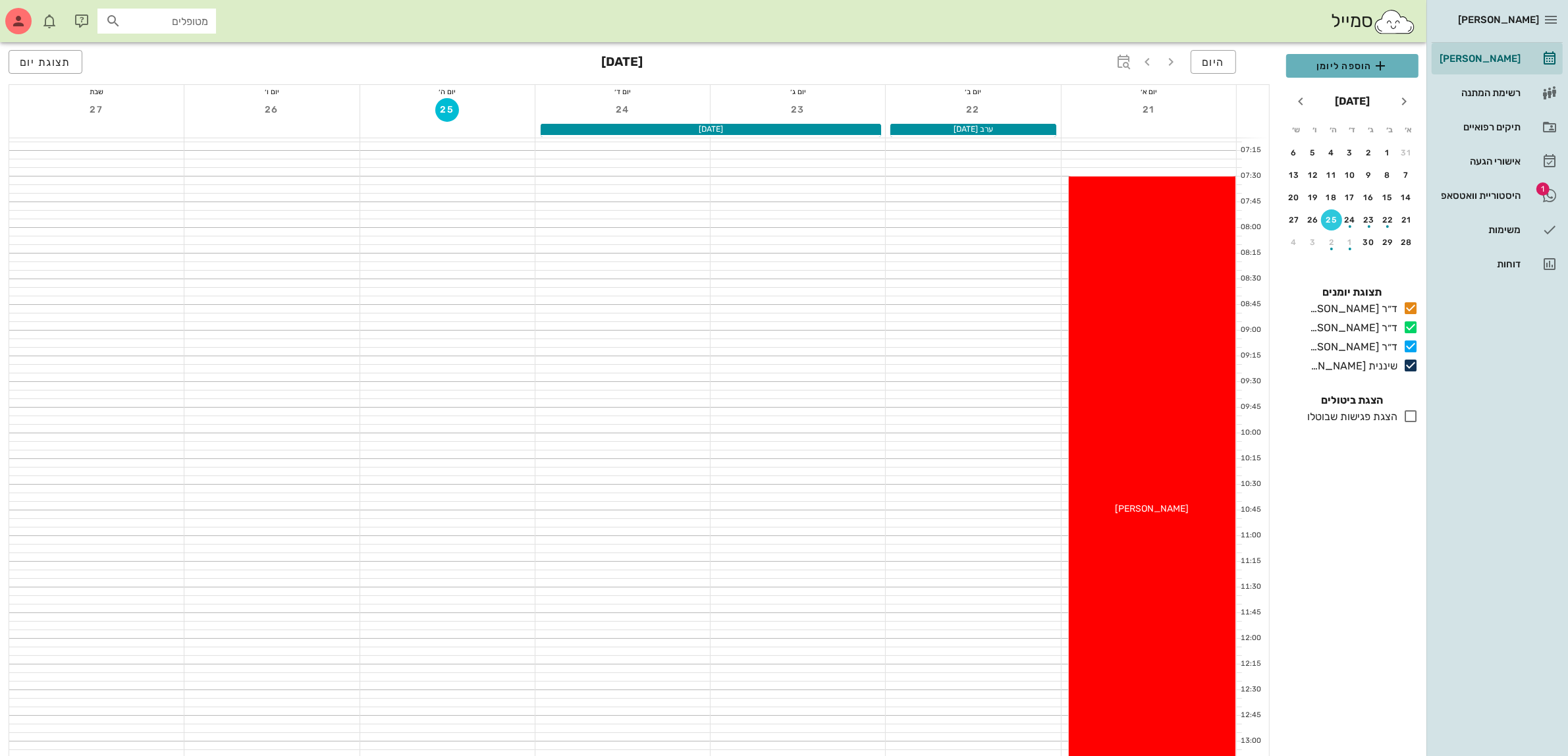
click at [1345, 67] on span "הוספה ליומן" at bounding box center [1352, 65] width 111 height 16
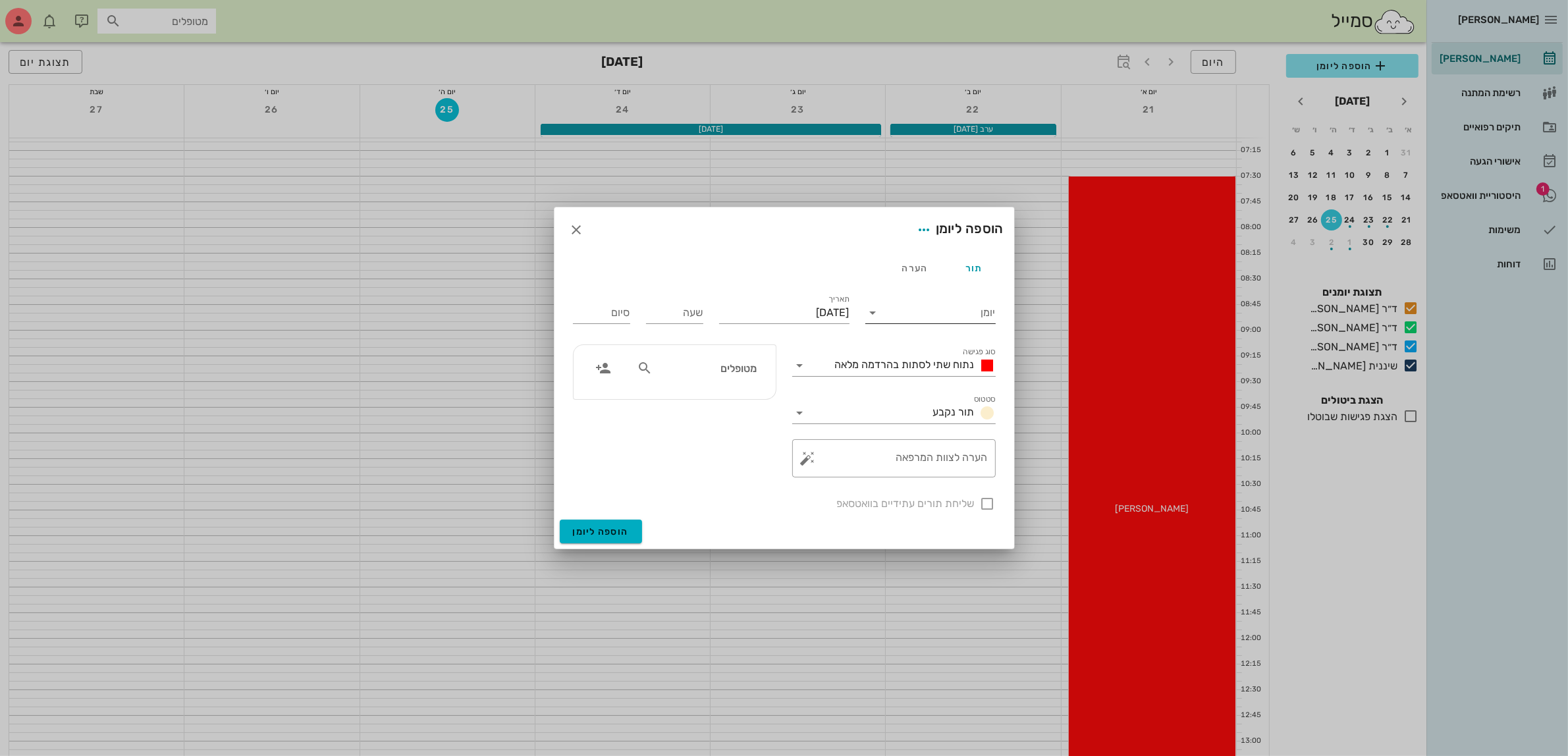
click at [963, 313] on input "יומן" at bounding box center [940, 313] width 112 height 21
click at [955, 349] on div "ד״ר [PERSON_NAME]" at bounding box center [934, 354] width 117 height 13
click at [926, 359] on span "נתוח שתי לסתות בהרדמה מלאה" at bounding box center [905, 364] width 140 height 13
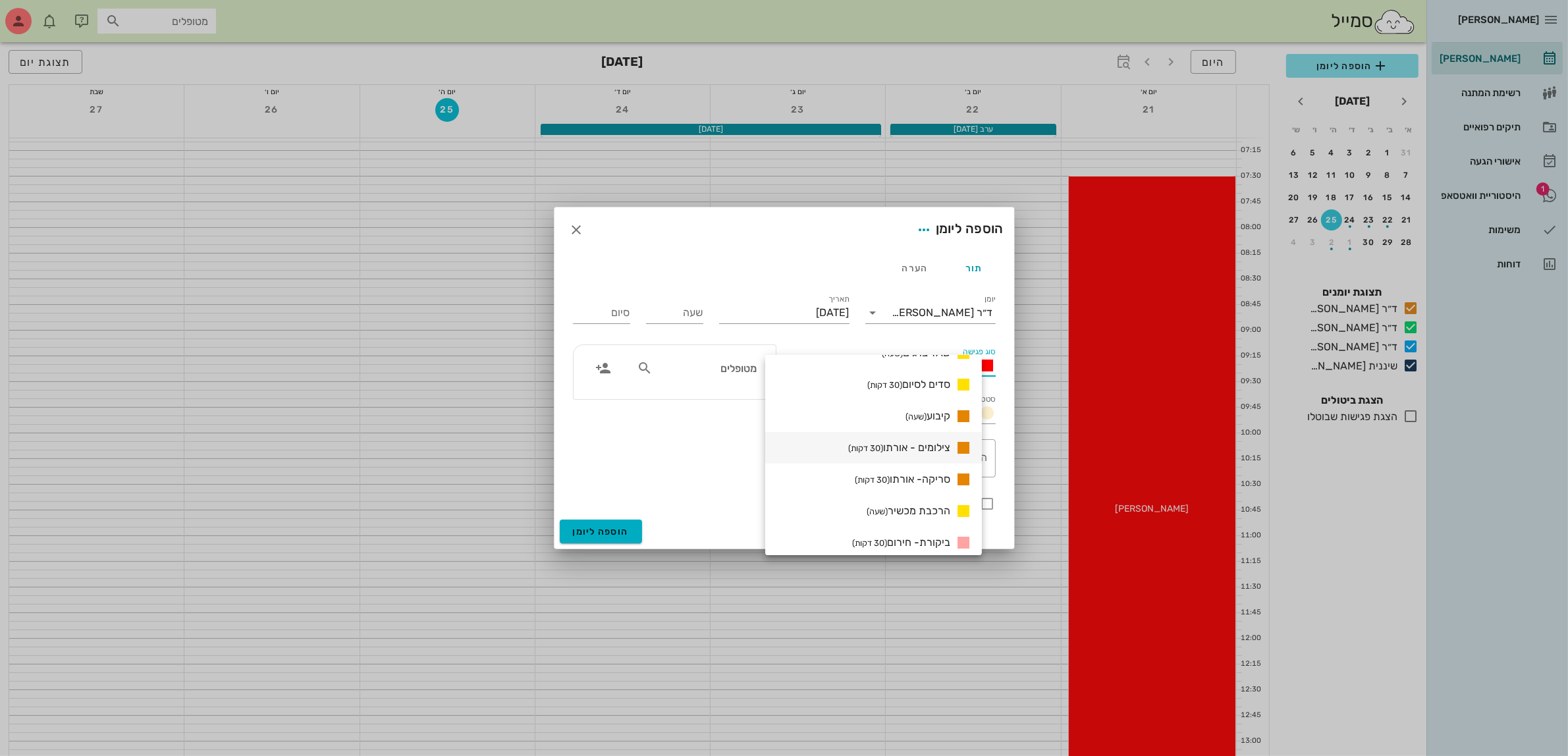
scroll to position [1074, 0]
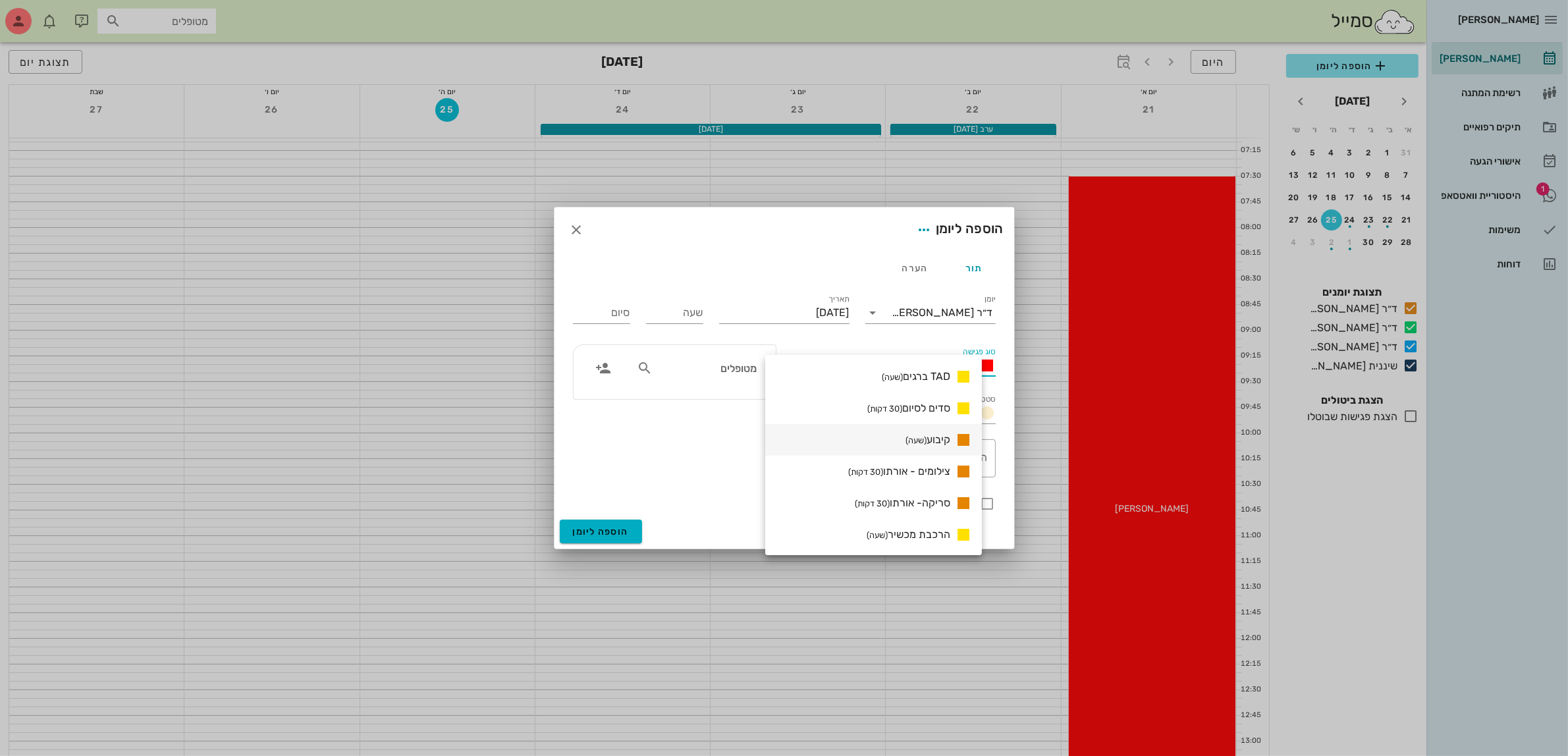
click at [950, 440] on span "קיבוע (שעה)" at bounding box center [928, 439] width 45 height 13
type input "01:00"
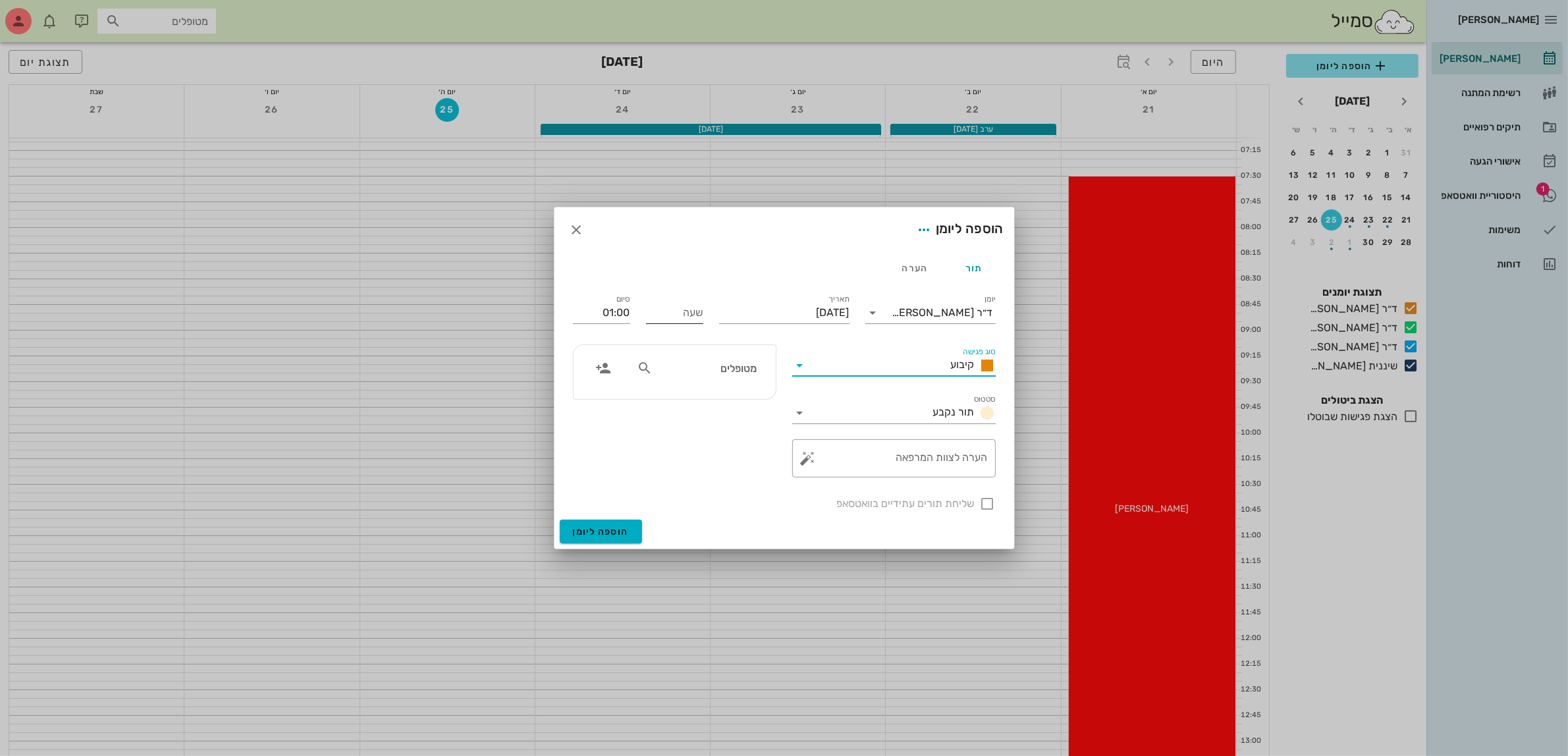
click at [678, 316] on input "שעה" at bounding box center [674, 313] width 57 height 21
type input "1200"
type input "13:00"
type input "12:00"
click at [899, 459] on textarea "הערה לצוות המרפאה" at bounding box center [899, 461] width 177 height 32
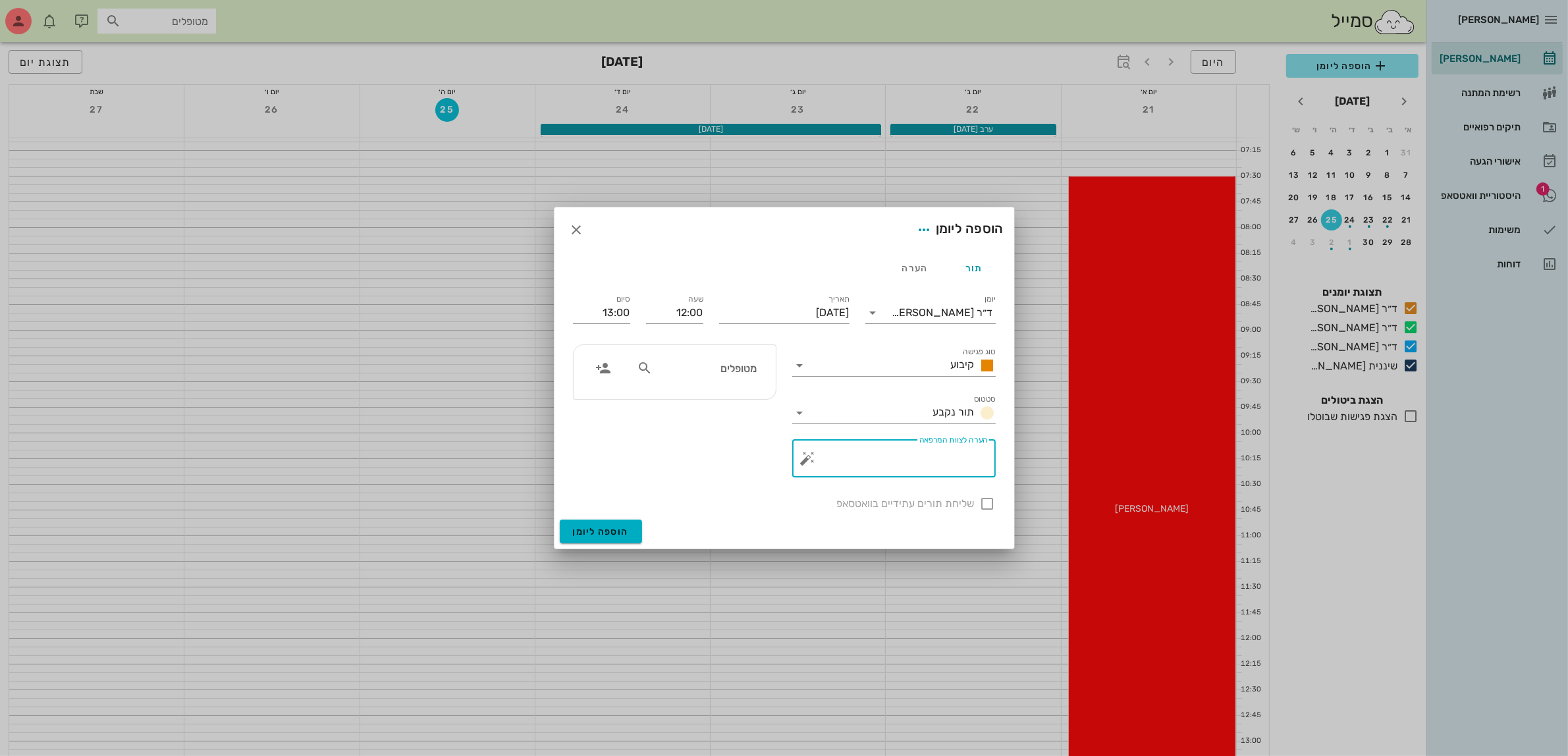
click at [649, 369] on icon at bounding box center [644, 367] width 16 height 16
type input "עמי"
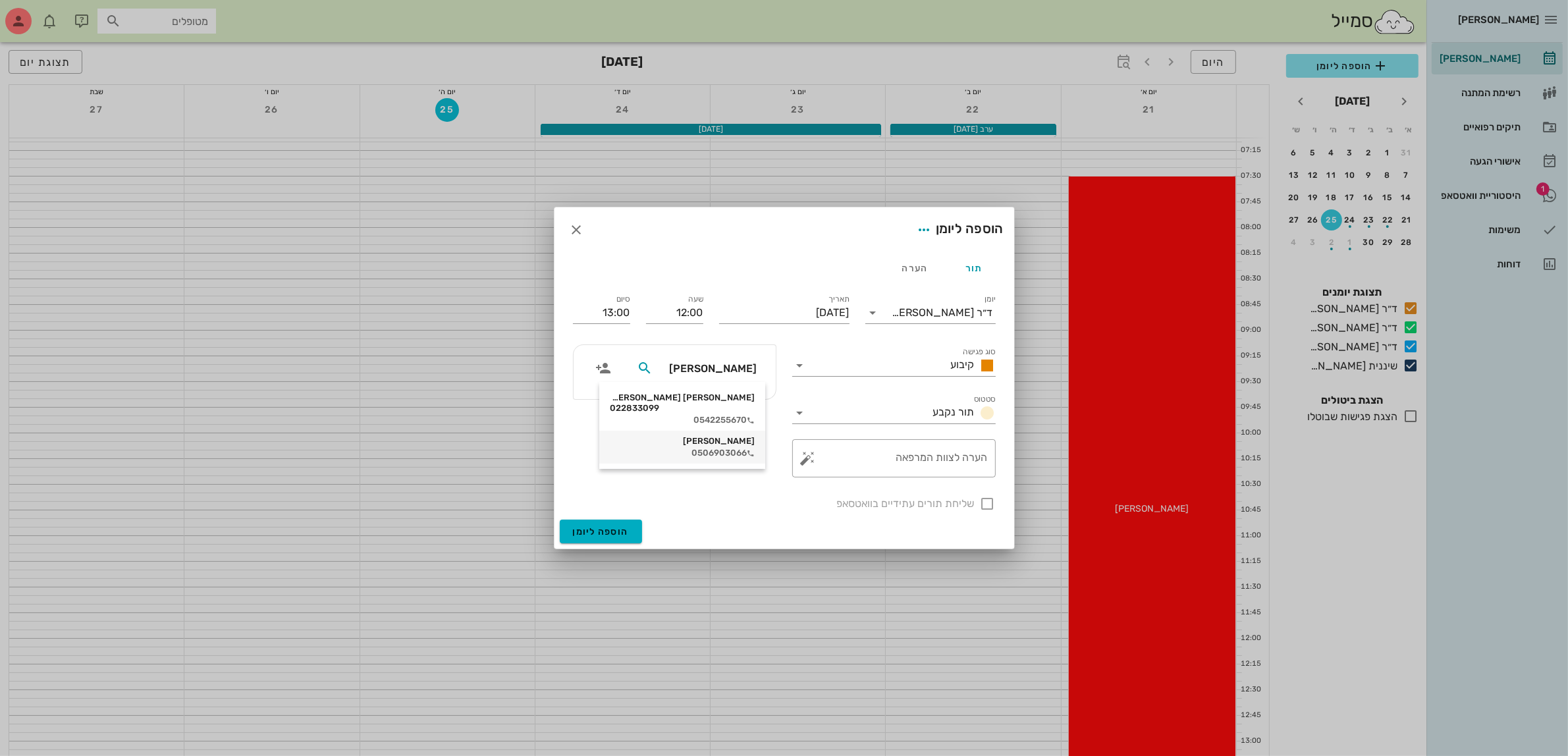
click at [722, 436] on div "עמית סילברה 0506903066" at bounding box center [682, 447] width 145 height 33
click at [985, 507] on div at bounding box center [988, 503] width 23 height 23
checkbox input "true"
click at [601, 531] on span "הוספה ליומן" at bounding box center [601, 531] width 56 height 11
